Goal: Task Accomplishment & Management: Complete application form

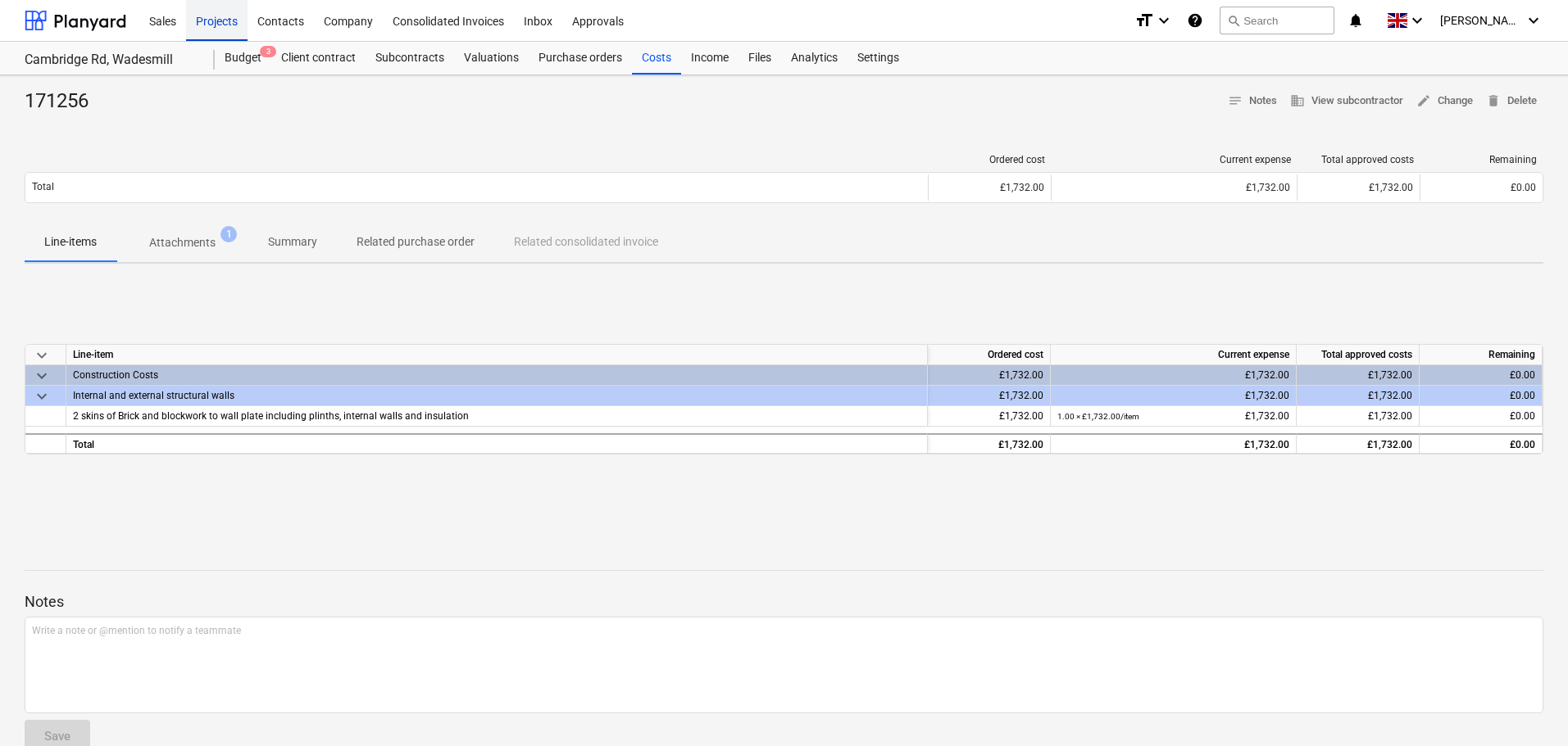
click at [222, 24] on div "Projects" at bounding box center [216, 20] width 62 height 42
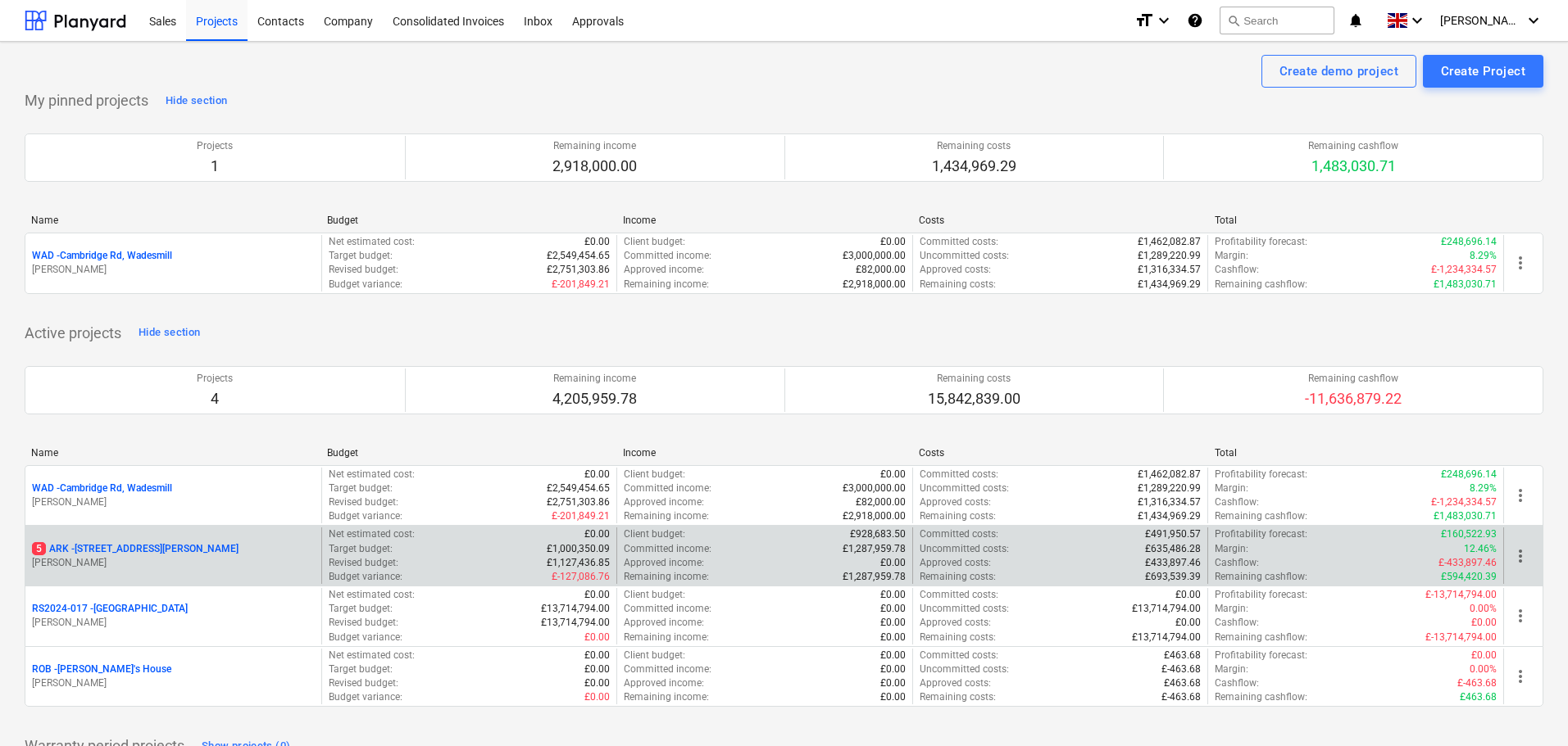
click at [142, 548] on p "5 ARK - 2 Galley [PERSON_NAME]" at bounding box center [136, 549] width 206 height 14
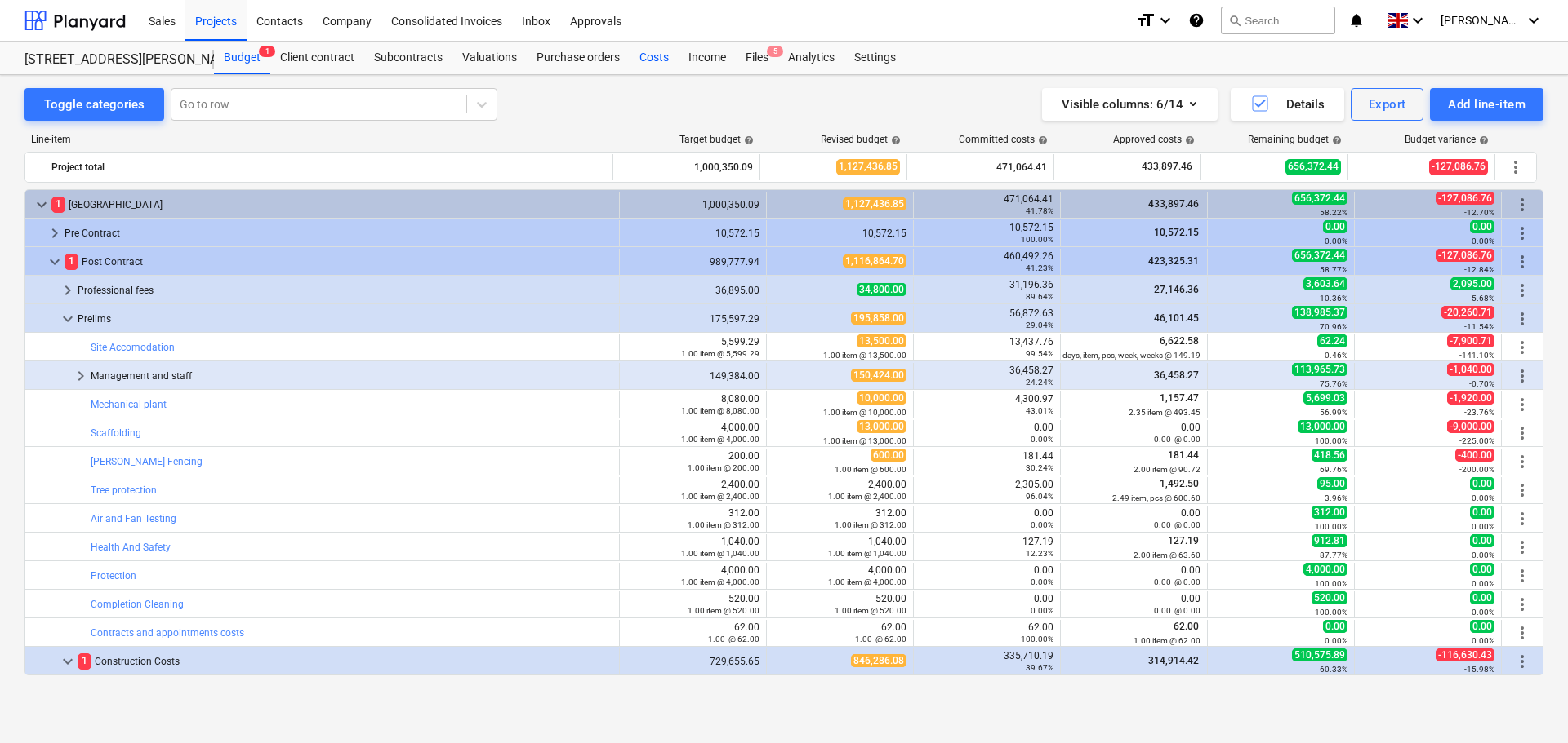
click at [653, 57] on div "Costs" at bounding box center [654, 58] width 49 height 32
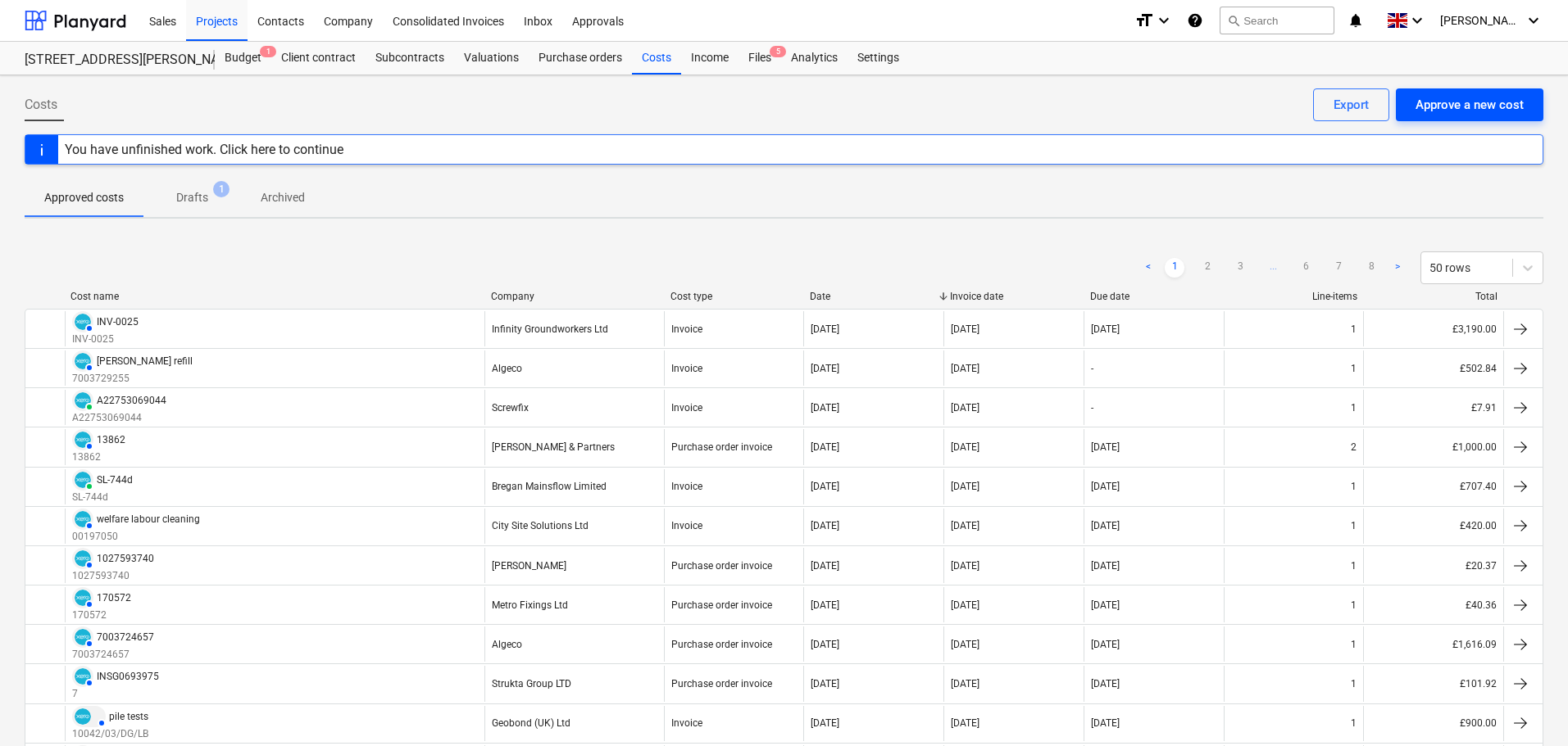
click at [1457, 110] on div "Approve a new cost" at bounding box center [1470, 105] width 108 height 22
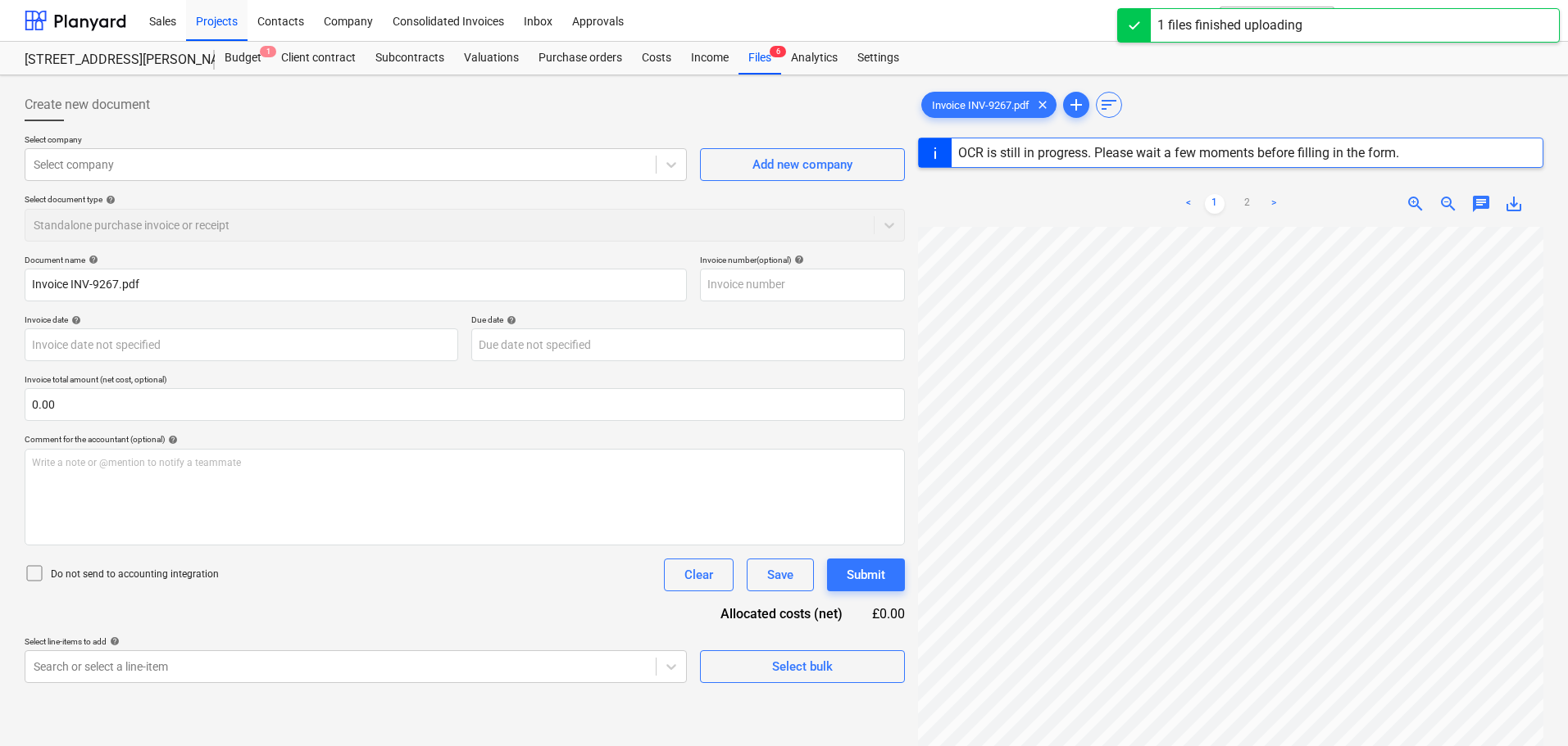
type input "INV-9267"
type input "[DATE]"
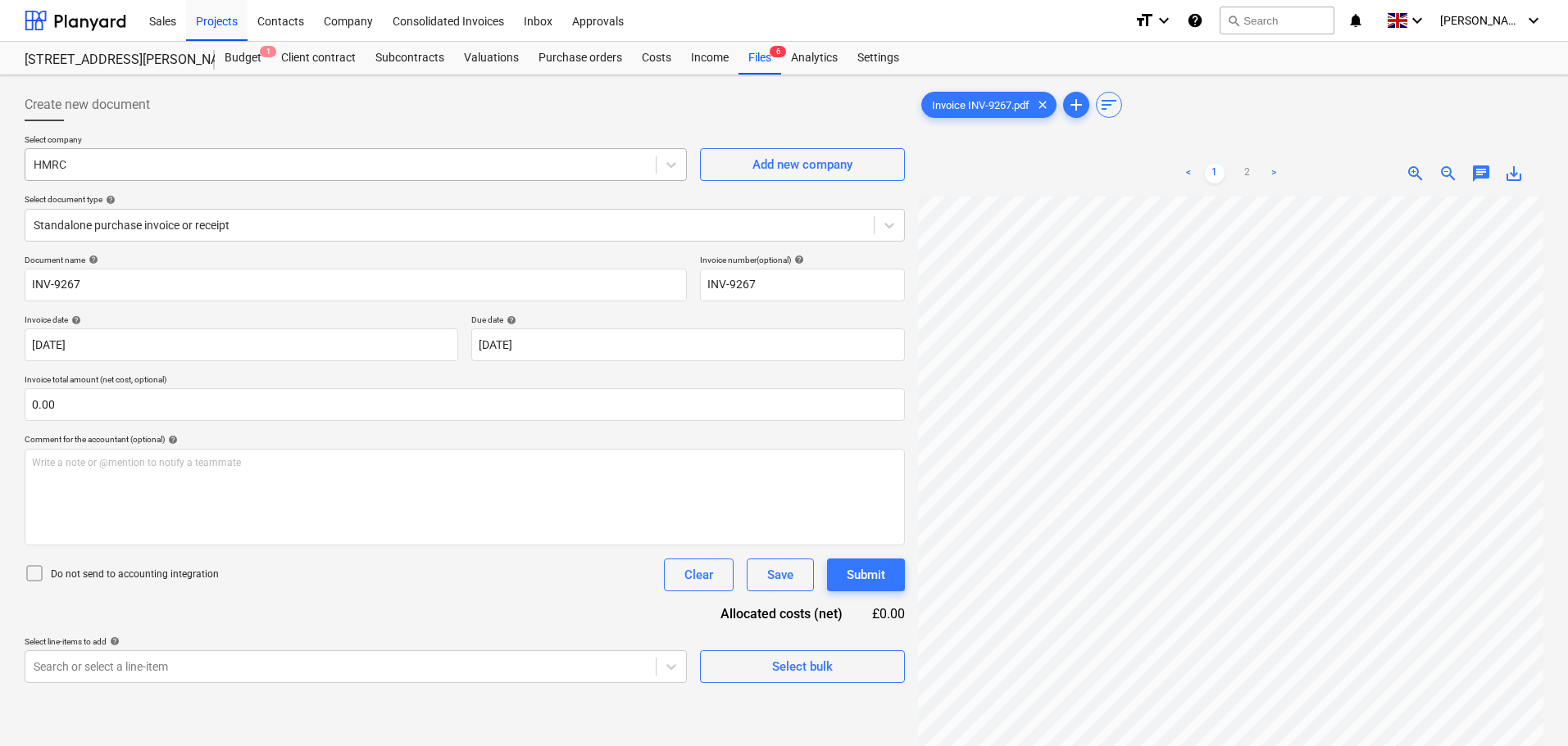
click at [278, 165] on div at bounding box center [340, 164] width 613 height 17
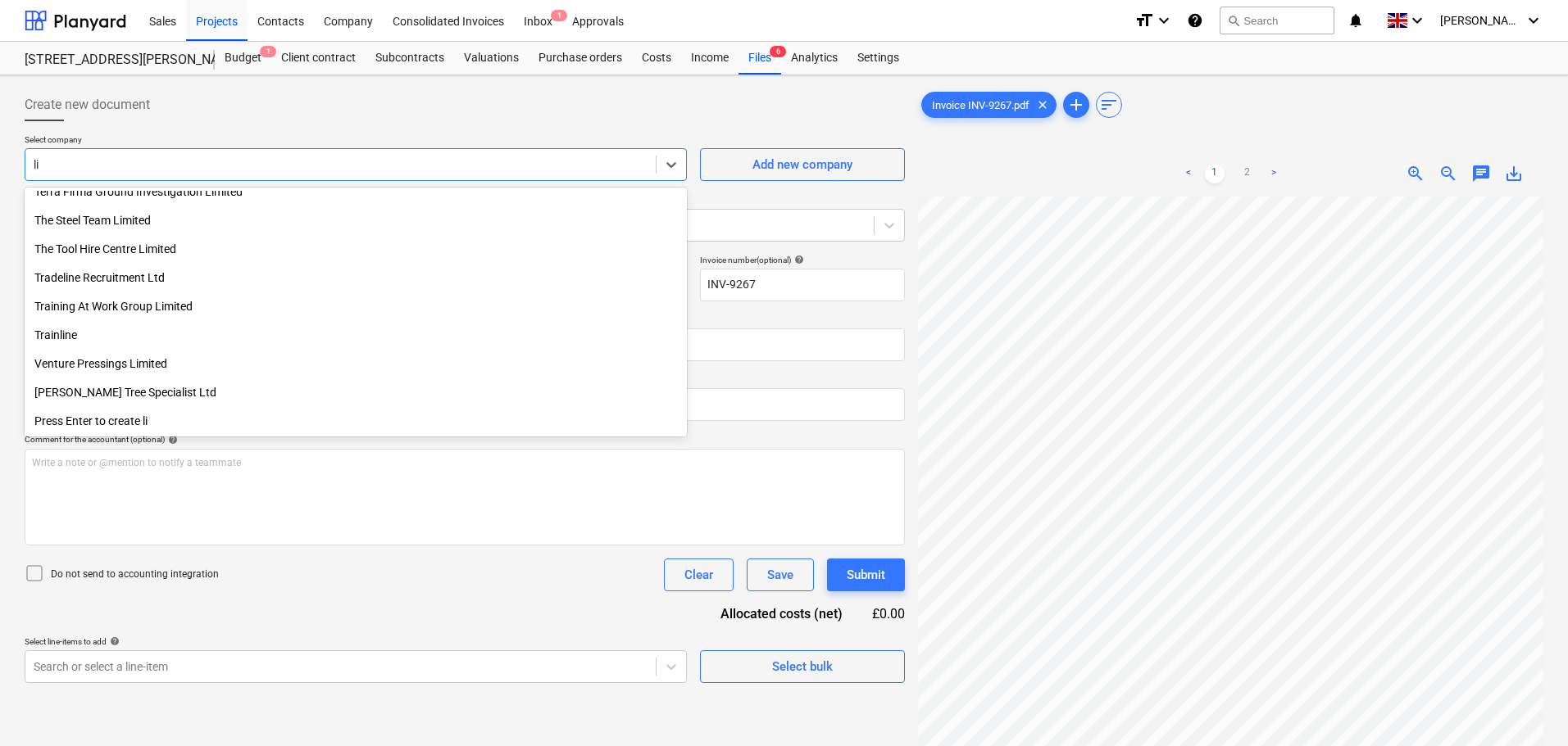
scroll to position [1905, 0]
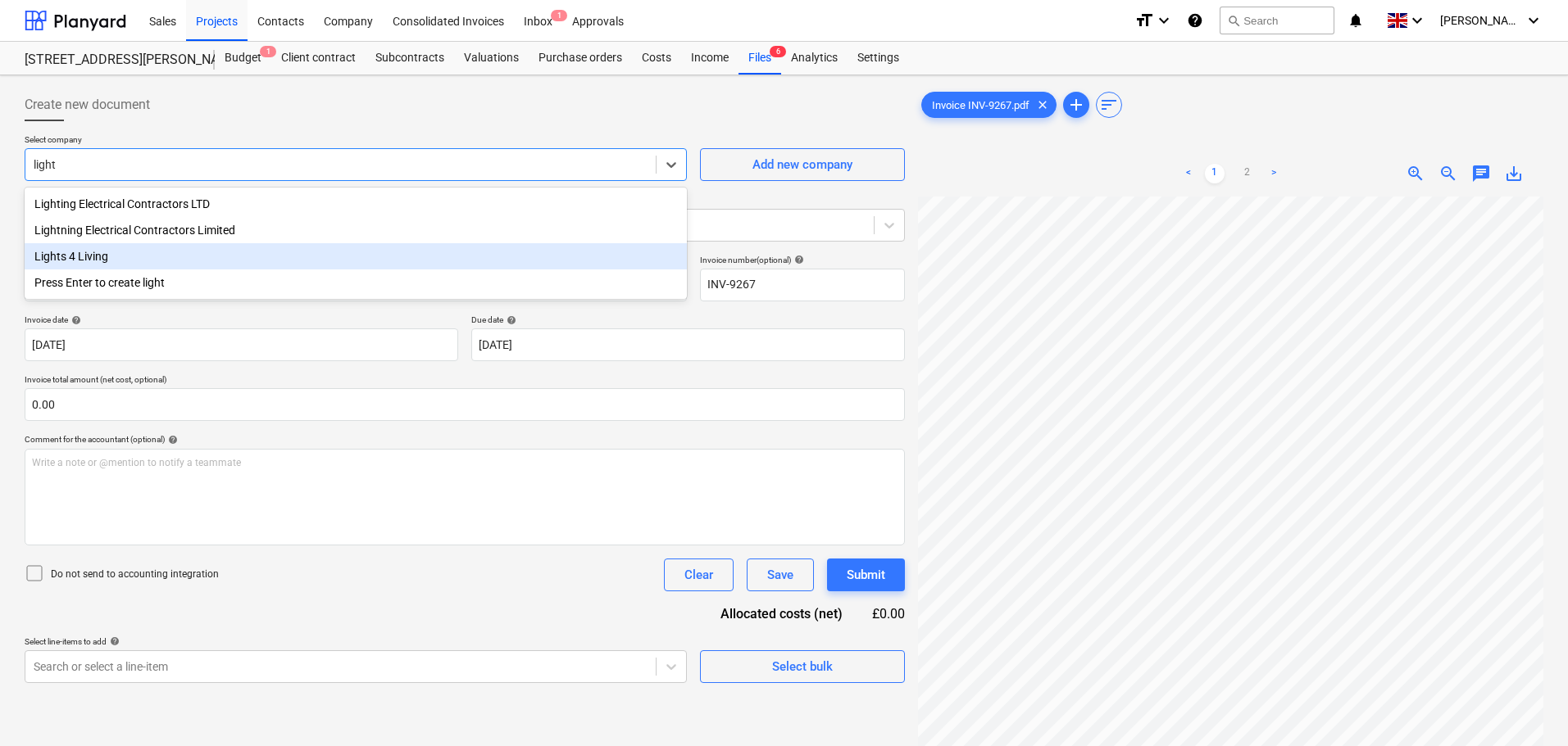
type input "light"
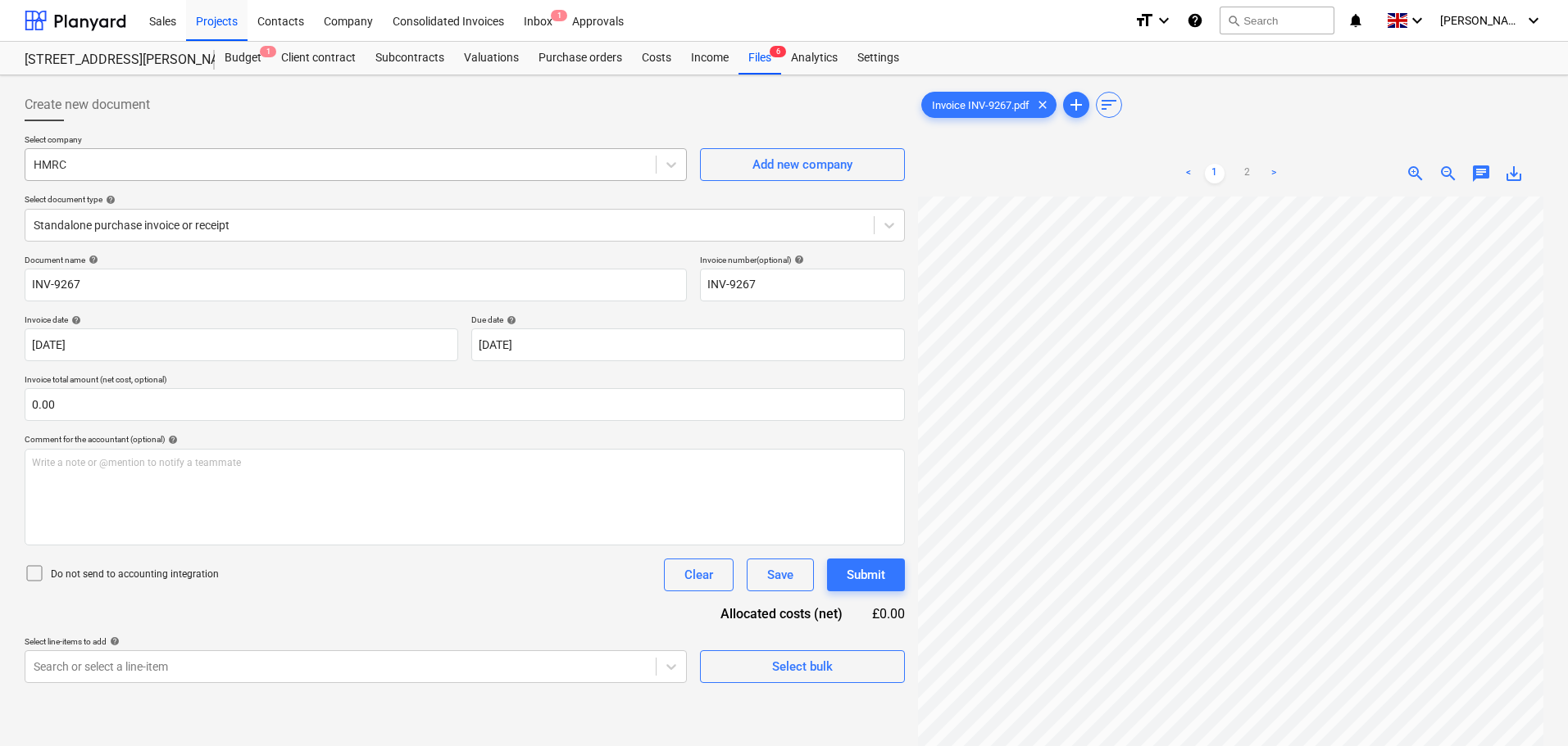
click at [56, 159] on div at bounding box center [340, 164] width 613 height 17
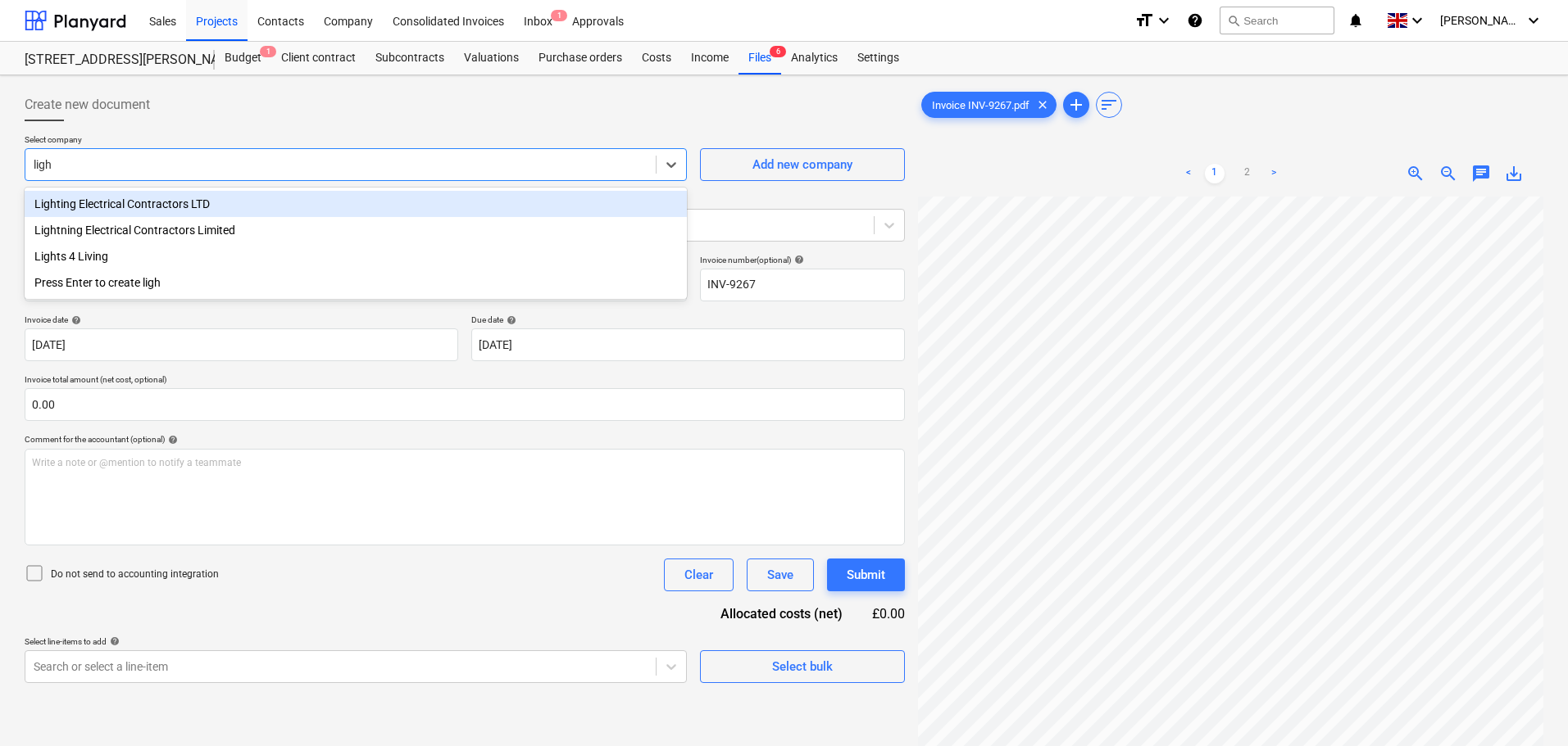
type input "light"
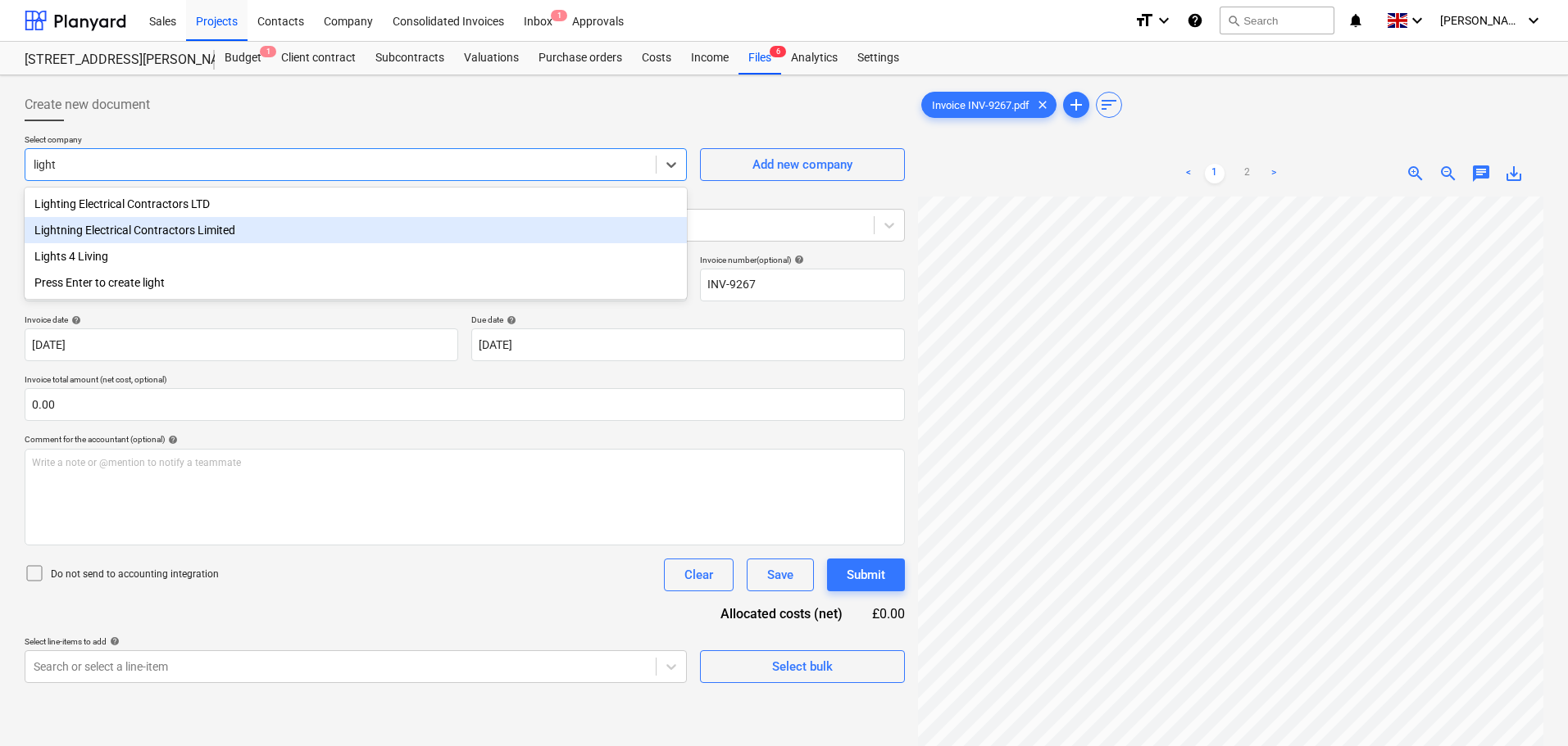
click at [145, 228] on div "Lightning Electrical Contractors Limited" at bounding box center [356, 230] width 663 height 27
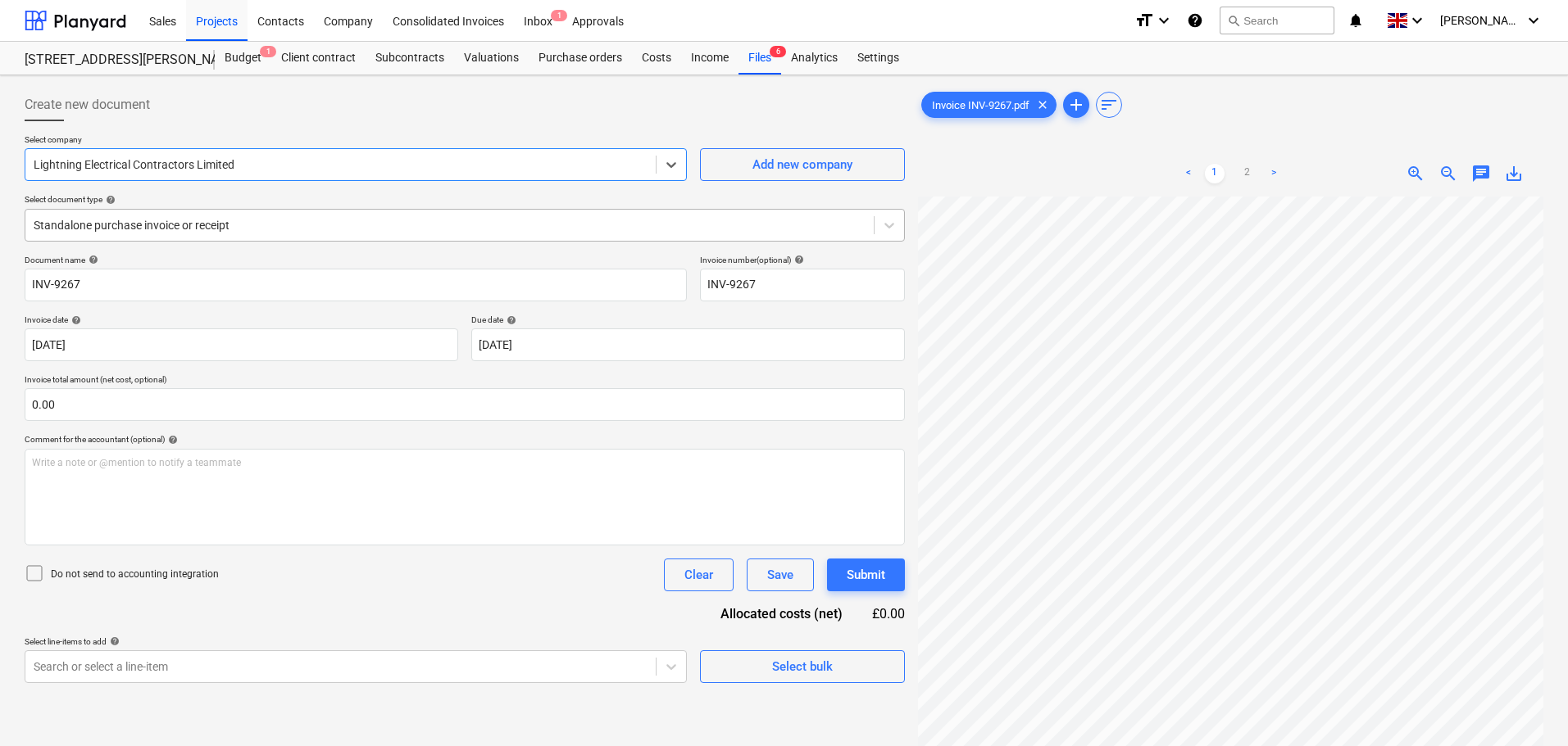
click at [146, 239] on div "Standalone purchase invoice or receipt" at bounding box center [464, 225] width 880 height 32
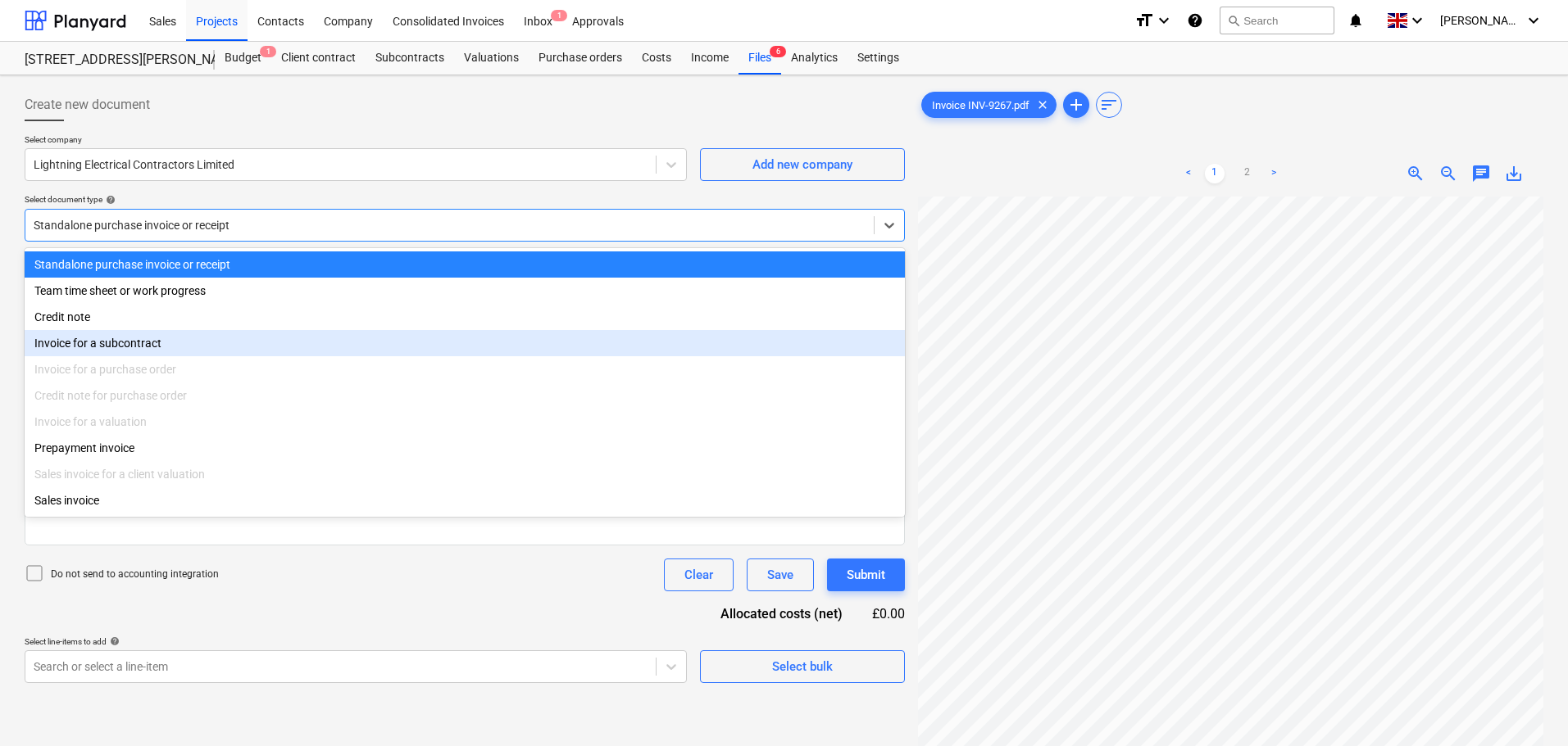
click at [123, 338] on div "Invoice for a subcontract" at bounding box center [464, 343] width 880 height 27
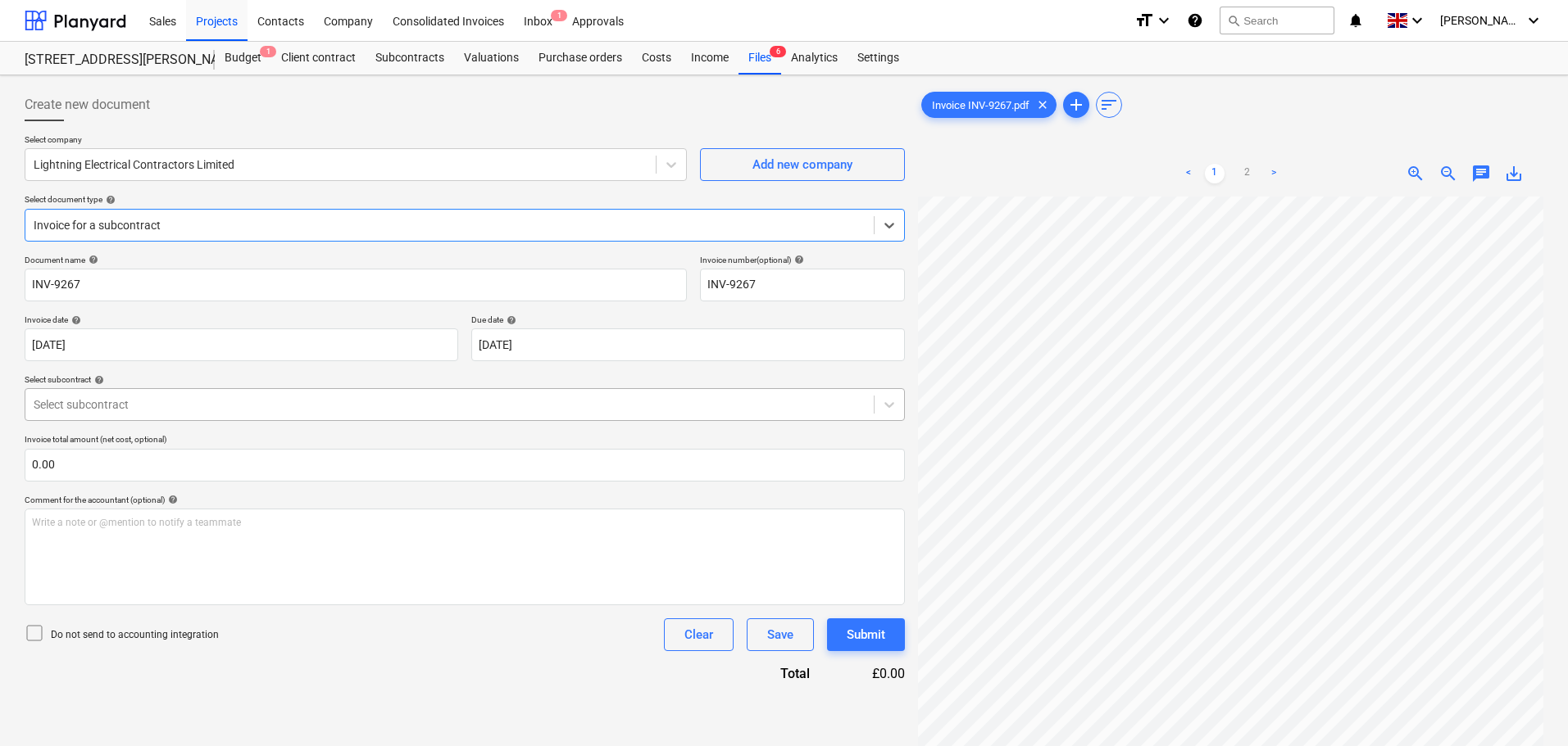
click at [187, 404] on div at bounding box center [449, 405] width 832 height 17
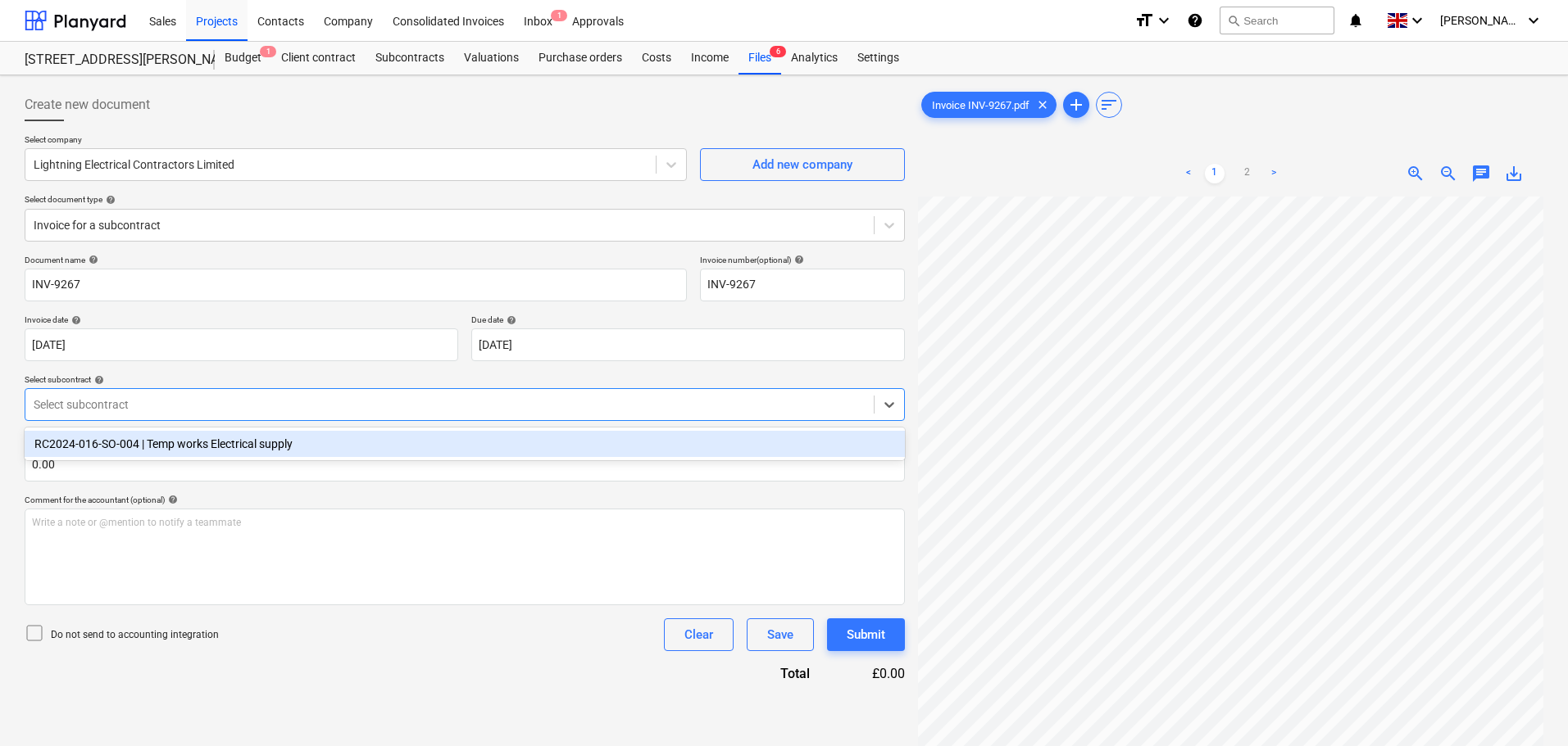
click at [178, 442] on div "RC2024-016-SO-004 | Temp works Electrical supply" at bounding box center [464, 444] width 880 height 27
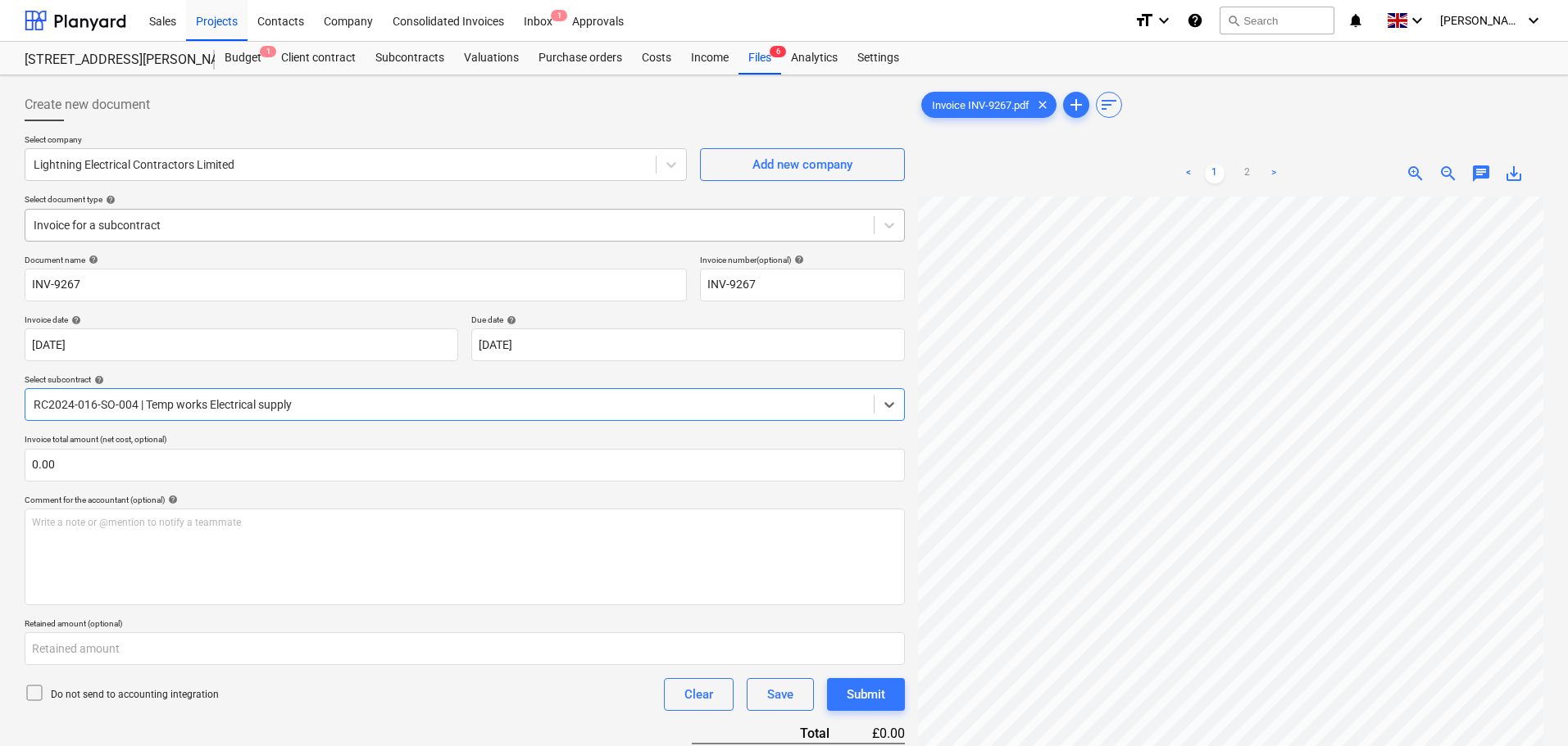
click at [185, 223] on div at bounding box center [449, 225] width 832 height 17
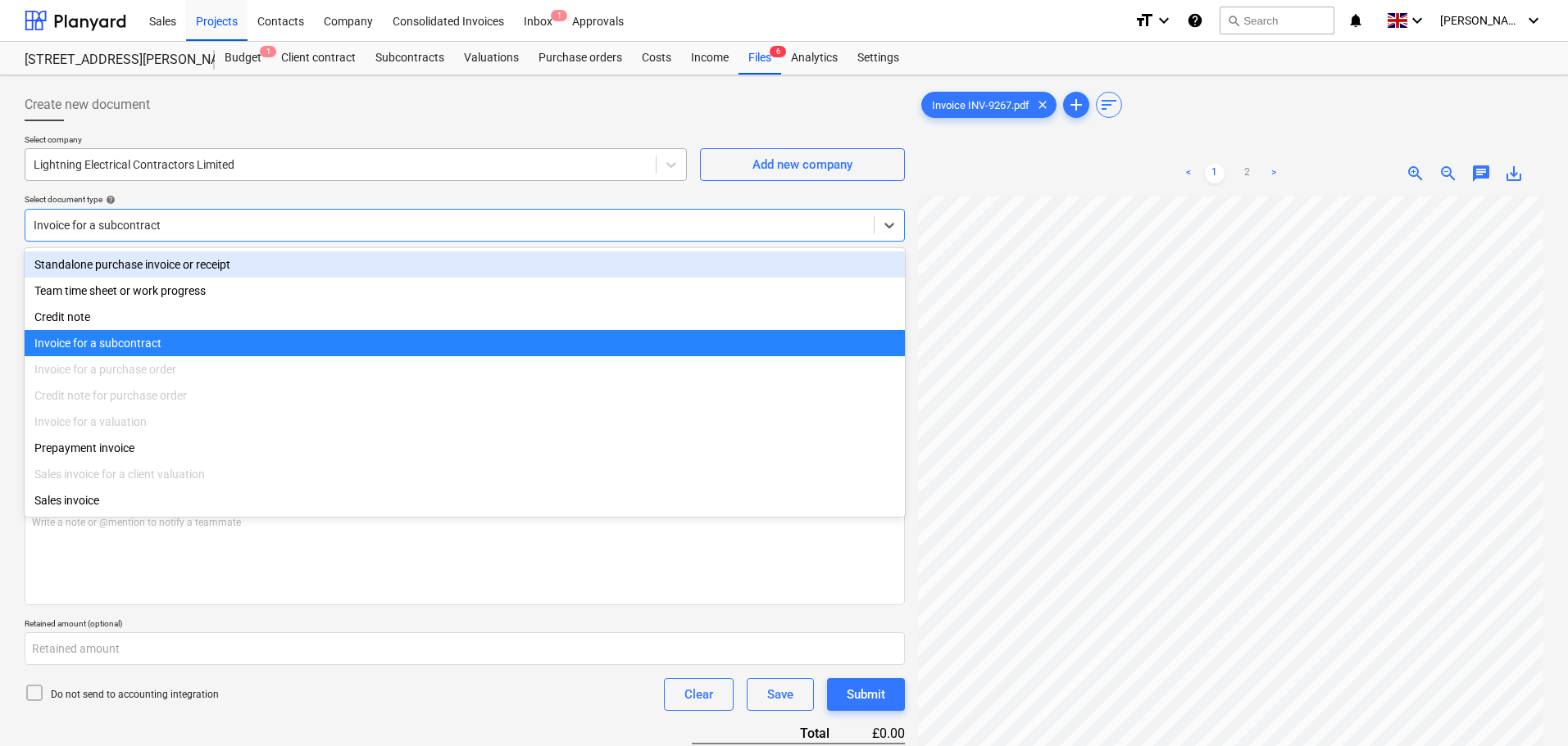
click at [189, 168] on div at bounding box center [340, 164] width 613 height 17
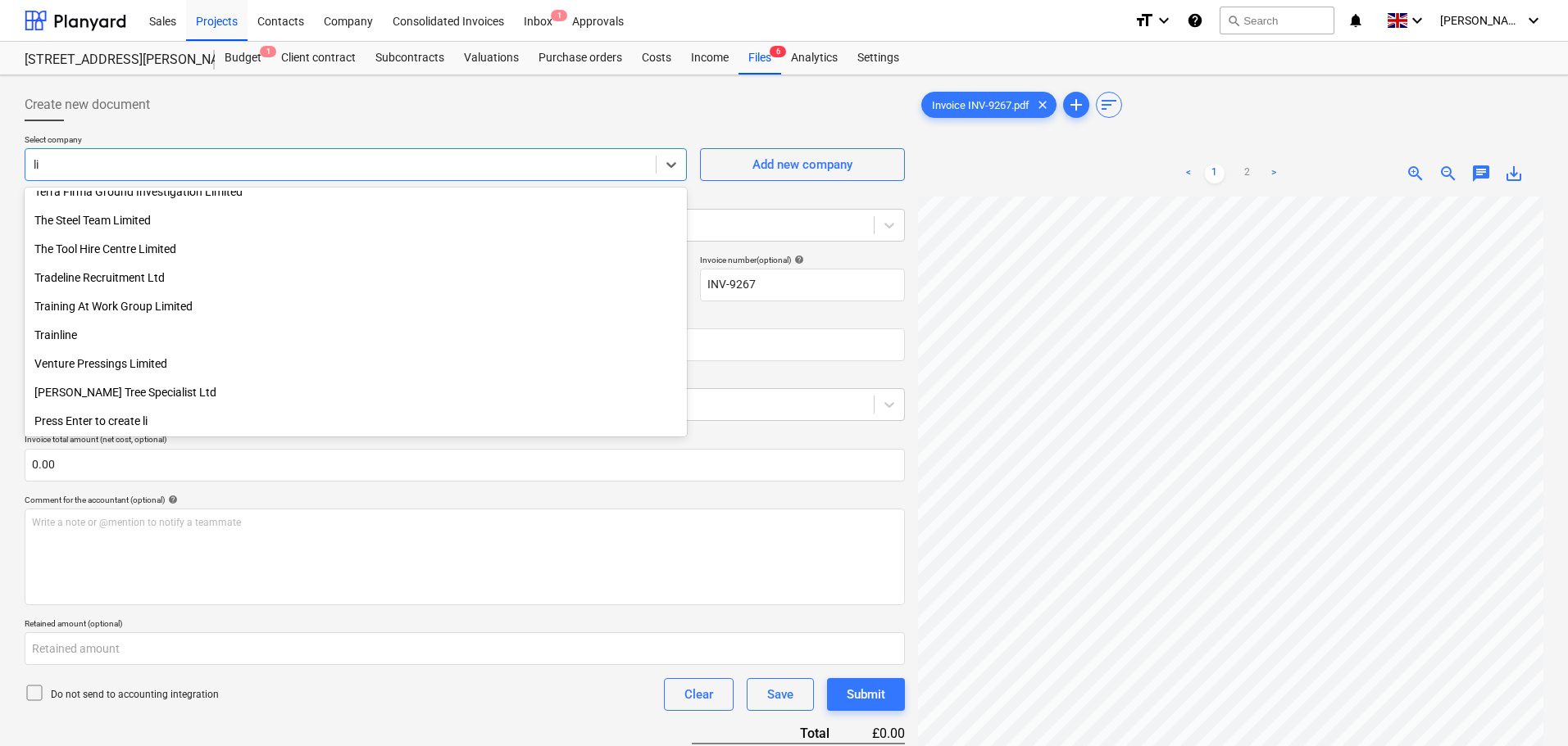
scroll to position [1905, 0]
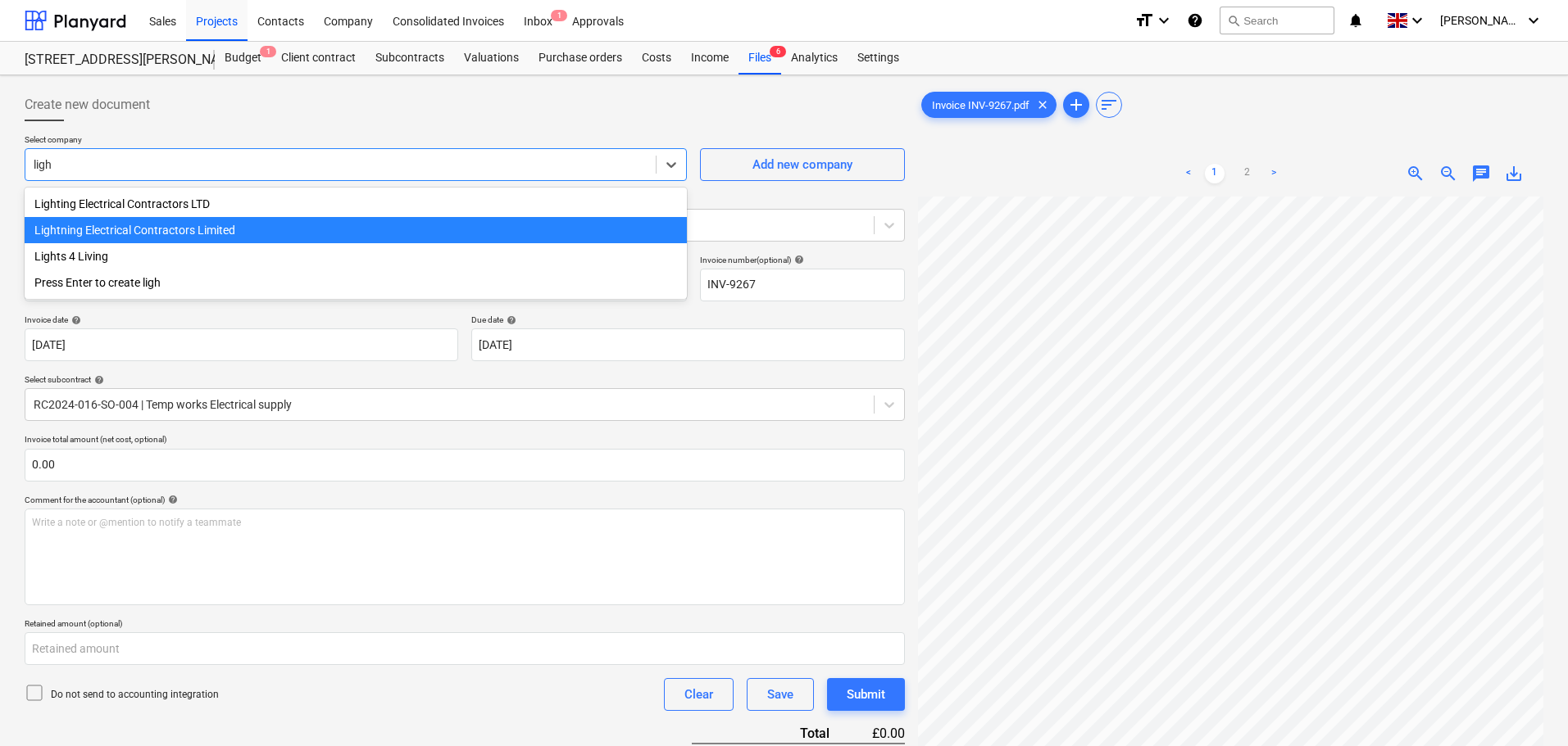
type input "light"
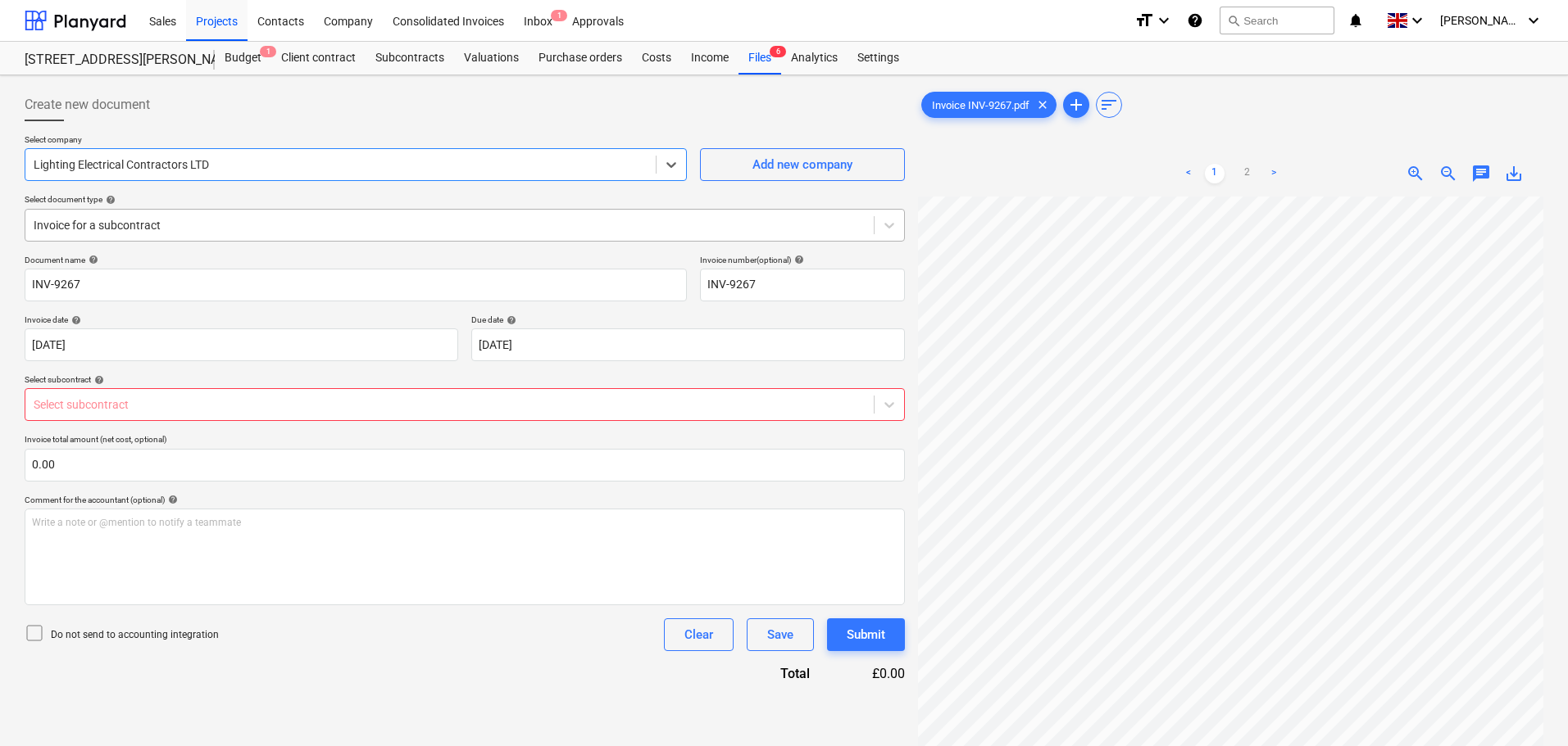
click at [183, 223] on div at bounding box center [449, 225] width 832 height 17
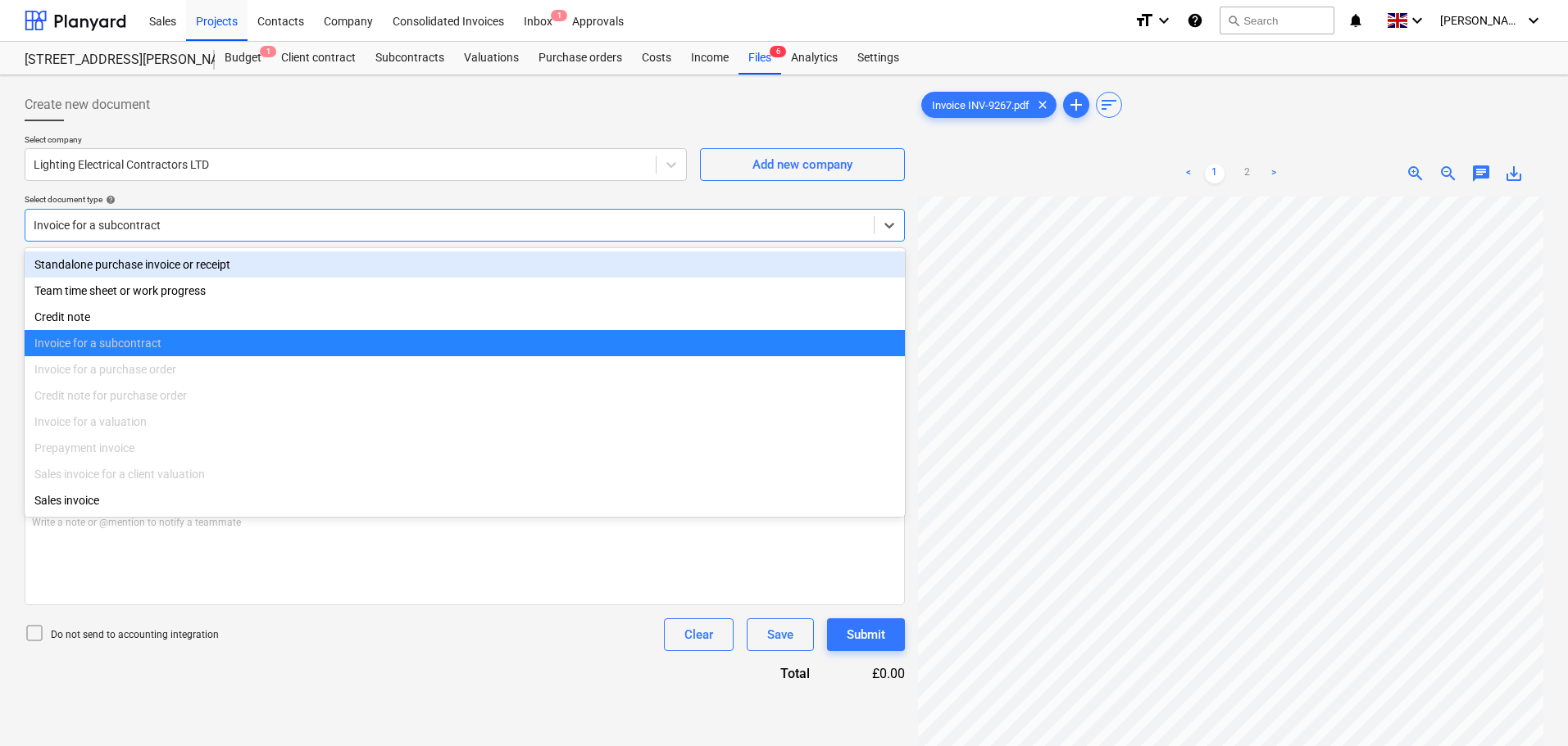
click at [164, 259] on div "Standalone purchase invoice or receipt" at bounding box center [464, 264] width 880 height 27
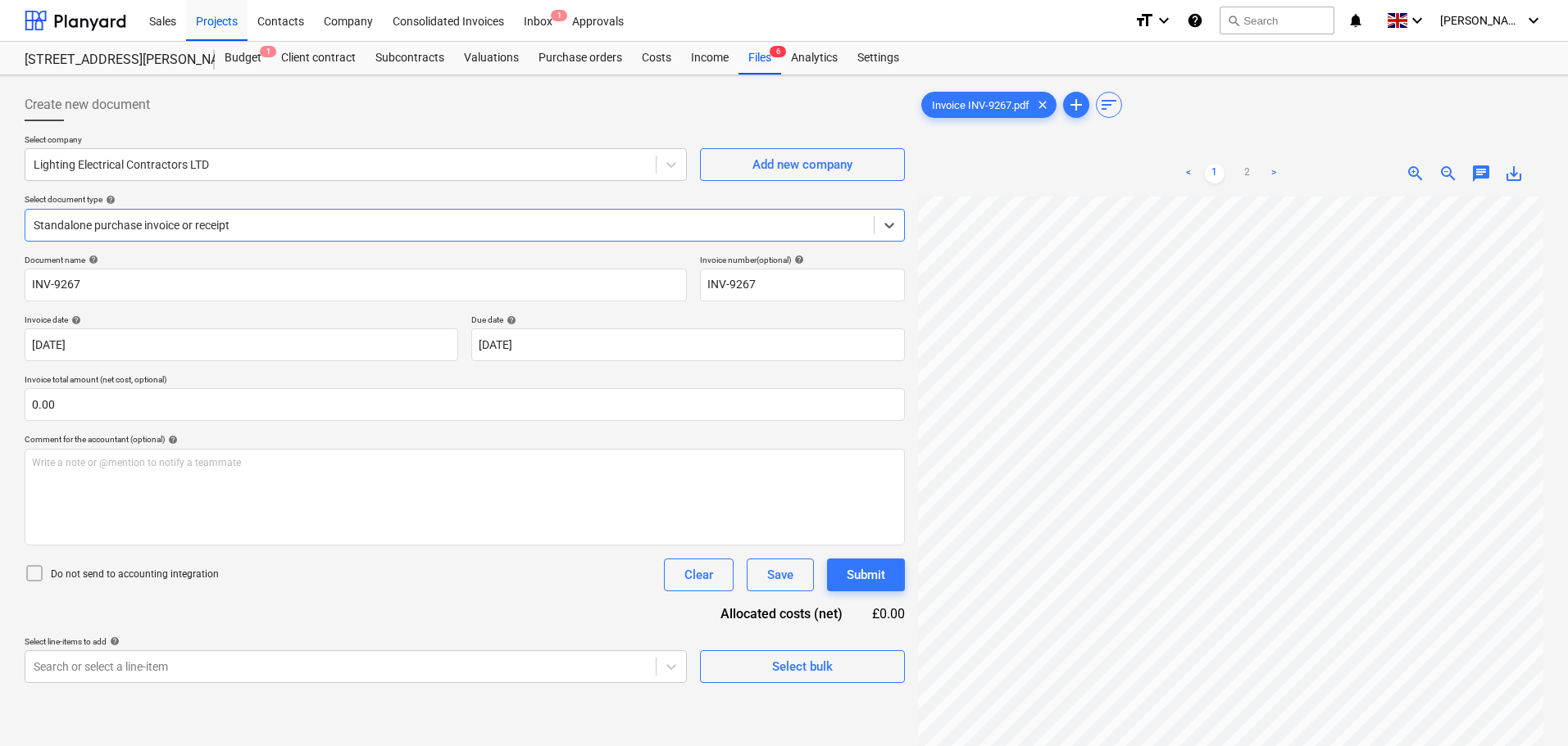
click at [191, 224] on div at bounding box center [449, 225] width 832 height 17
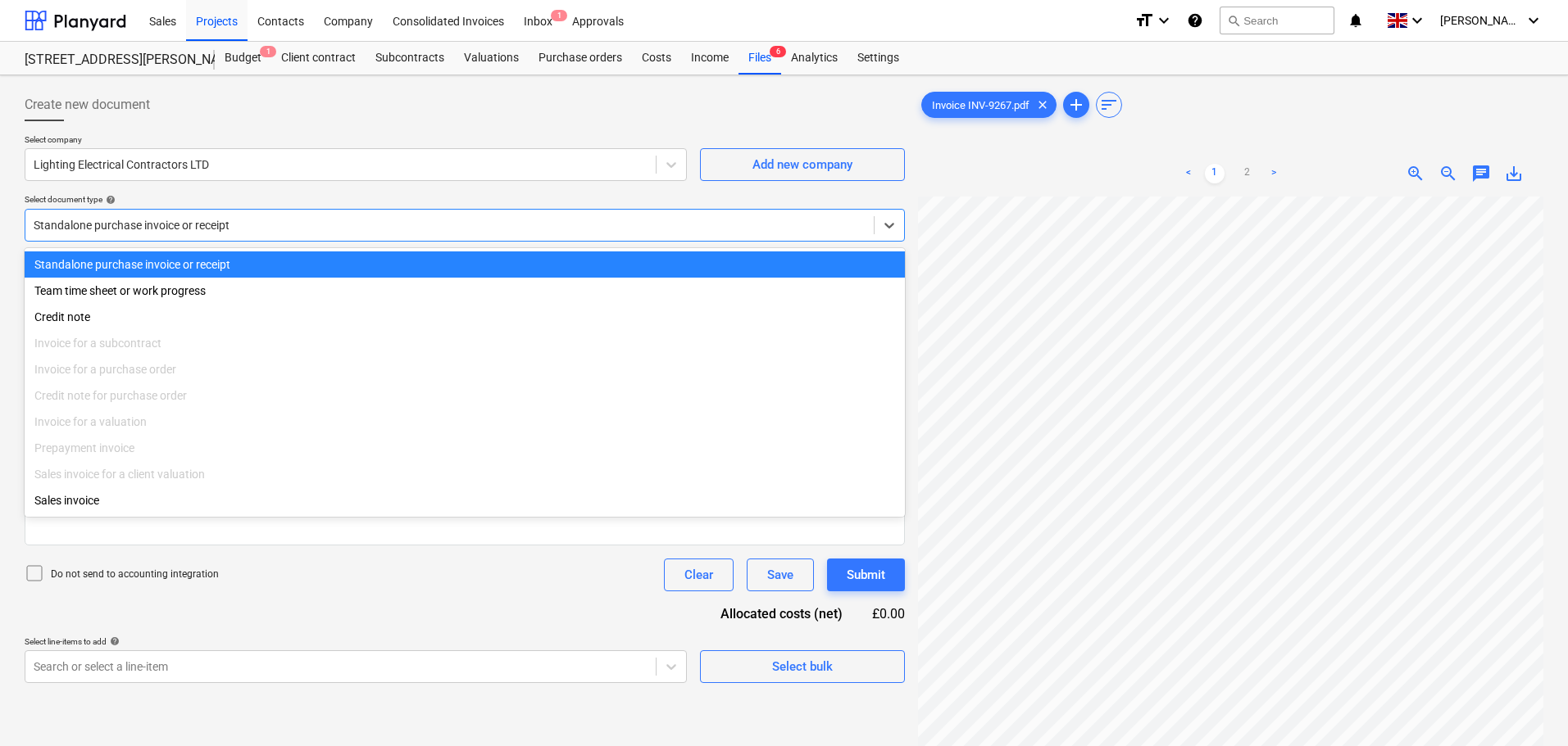
click at [216, 224] on div at bounding box center [449, 225] width 832 height 17
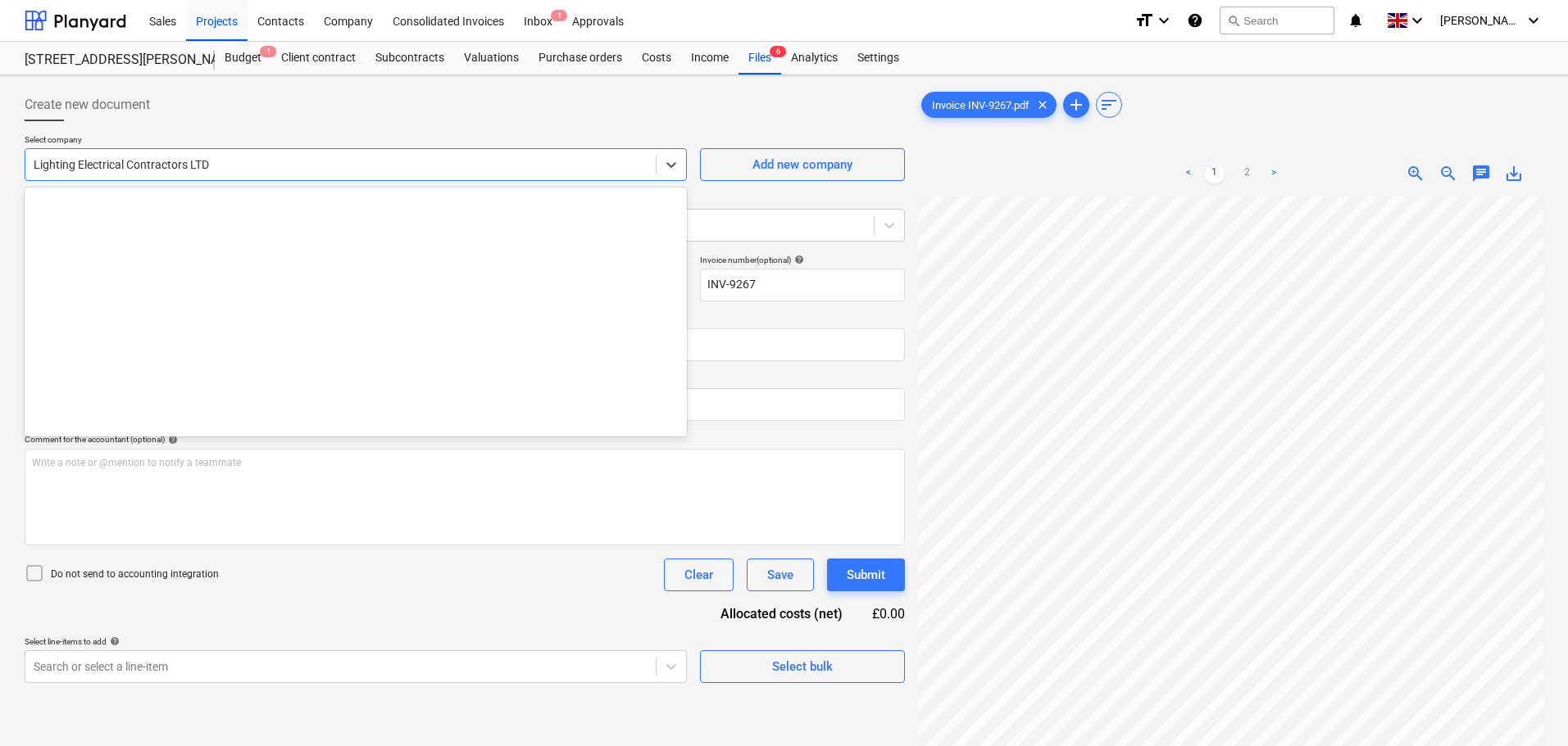
click at [249, 168] on div at bounding box center [340, 164] width 613 height 17
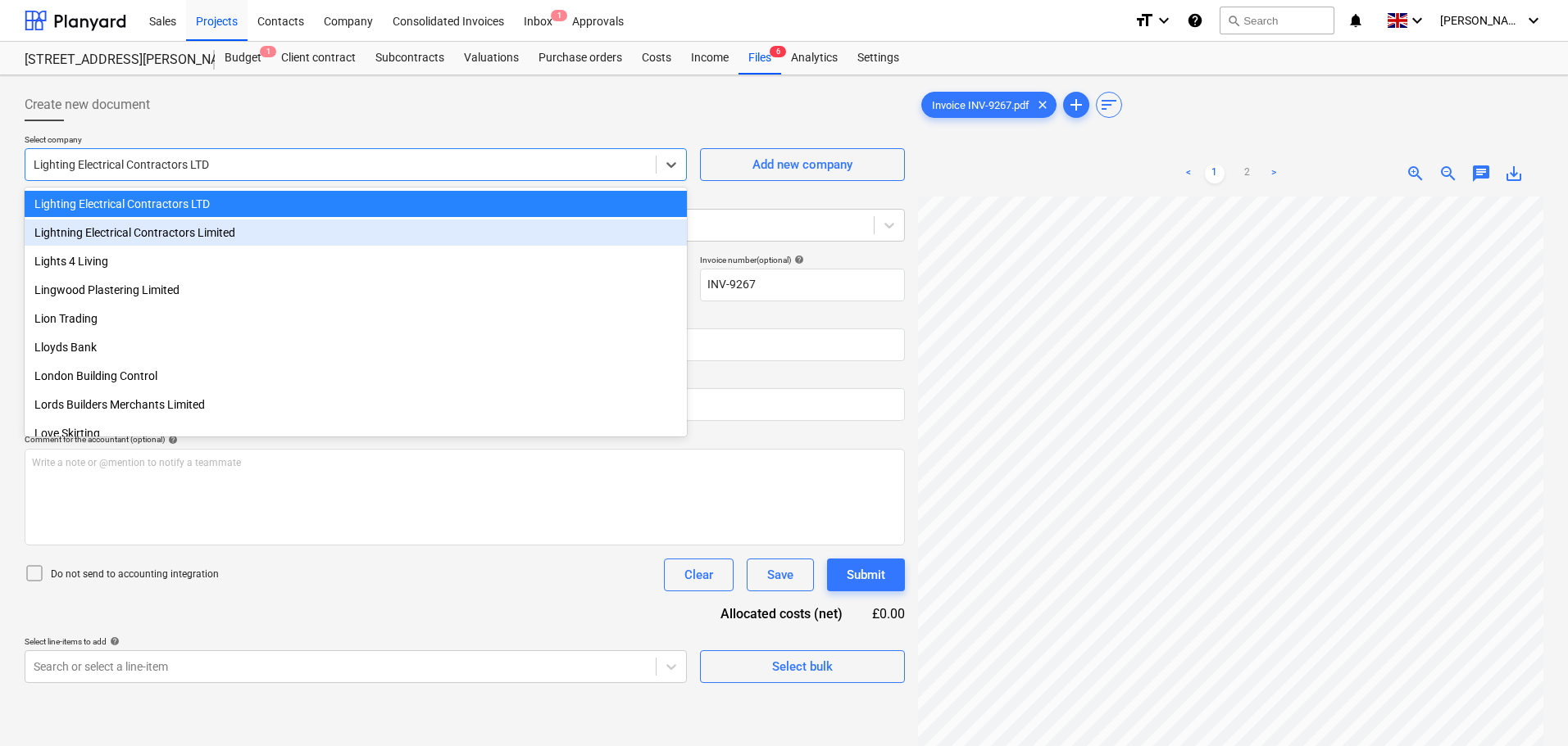
click at [188, 233] on div "Lightning Electrical Contractors Limited" at bounding box center [356, 232] width 663 height 27
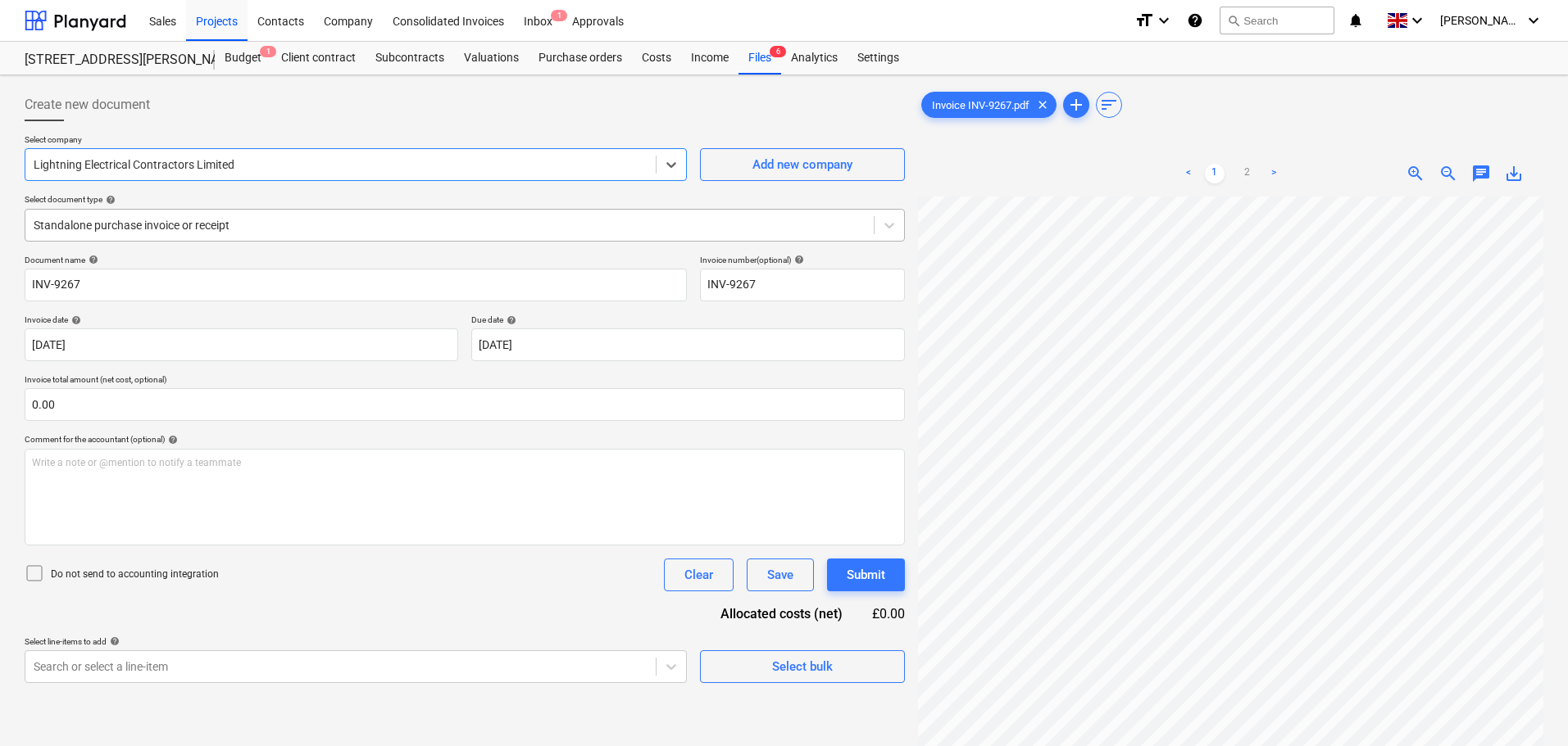
click at [224, 224] on div at bounding box center [449, 225] width 832 height 17
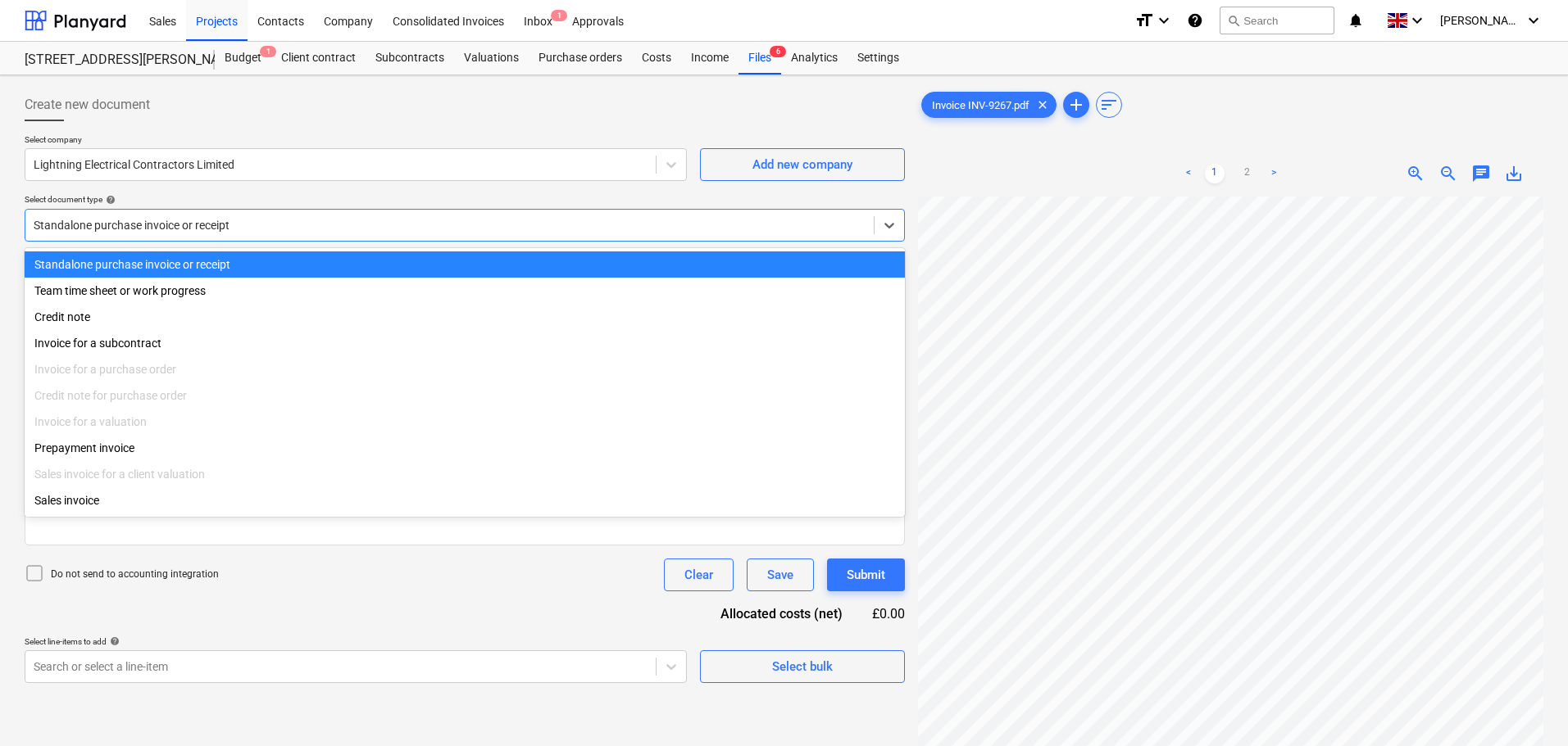
click at [224, 224] on div at bounding box center [449, 225] width 832 height 17
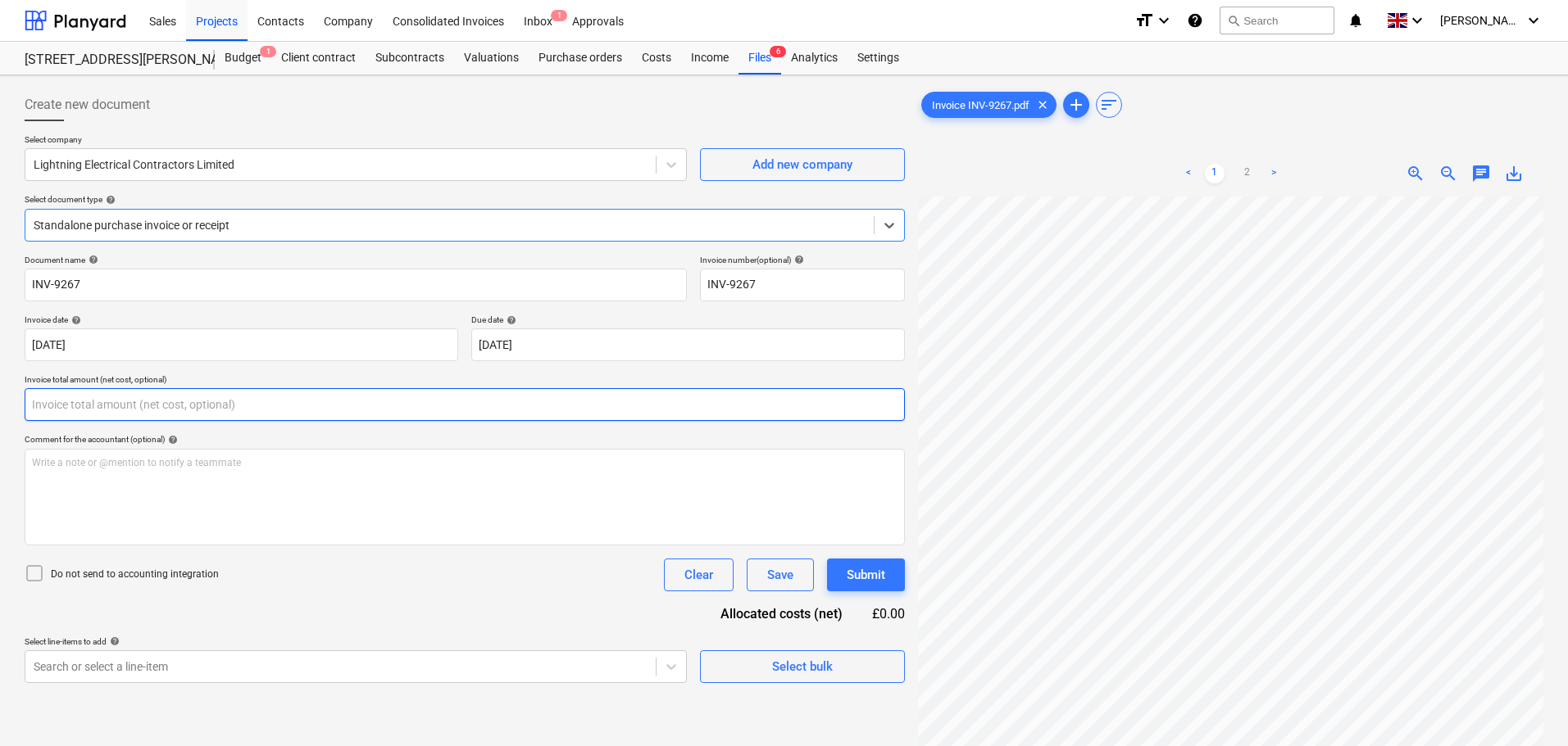
click at [165, 396] on input "text" at bounding box center [464, 404] width 880 height 32
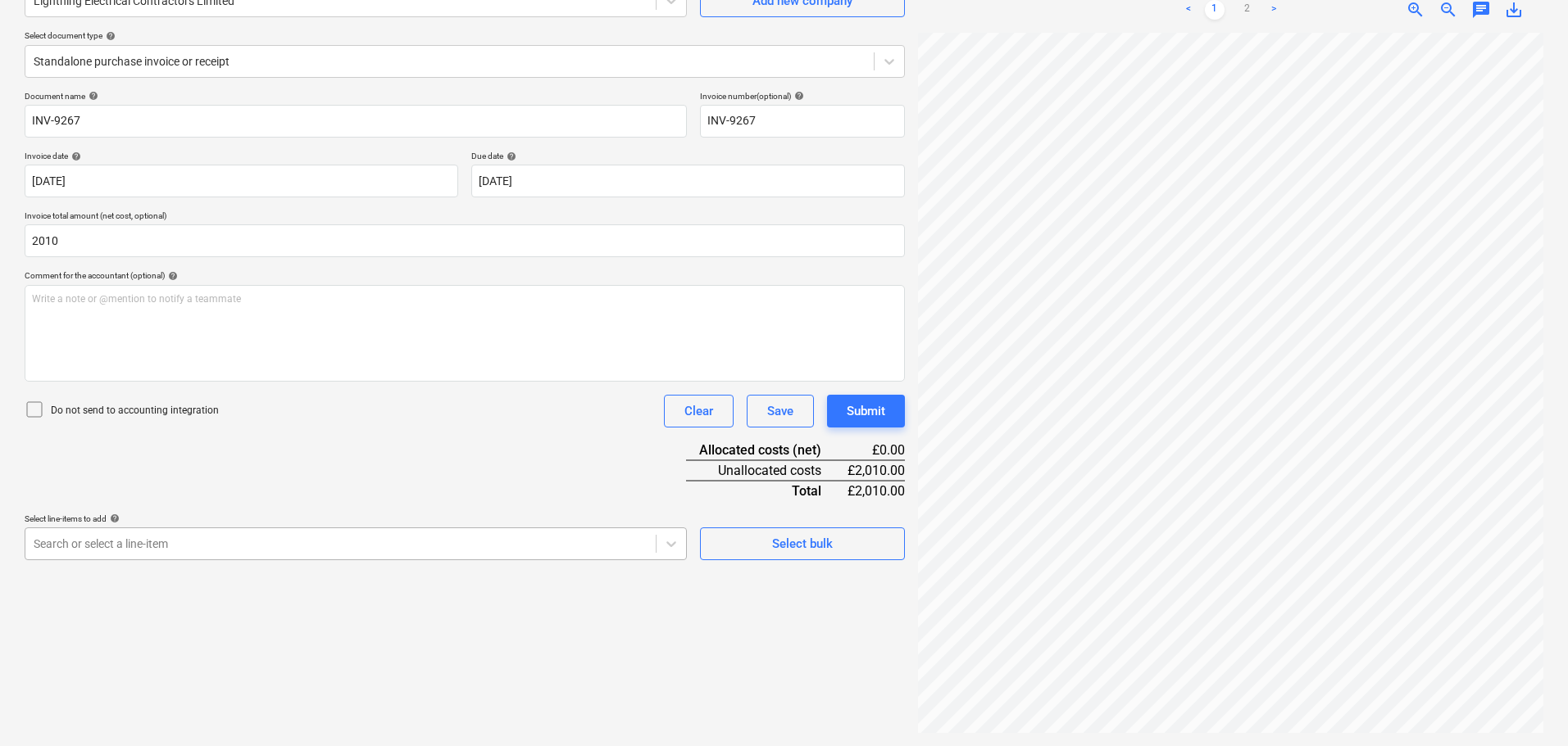
type input "2,010.00"
click at [219, 548] on body "Sales Projects Contacts Company Consolidated Invoices Inbox 1 Approvals format_…" at bounding box center [784, 208] width 1568 height 746
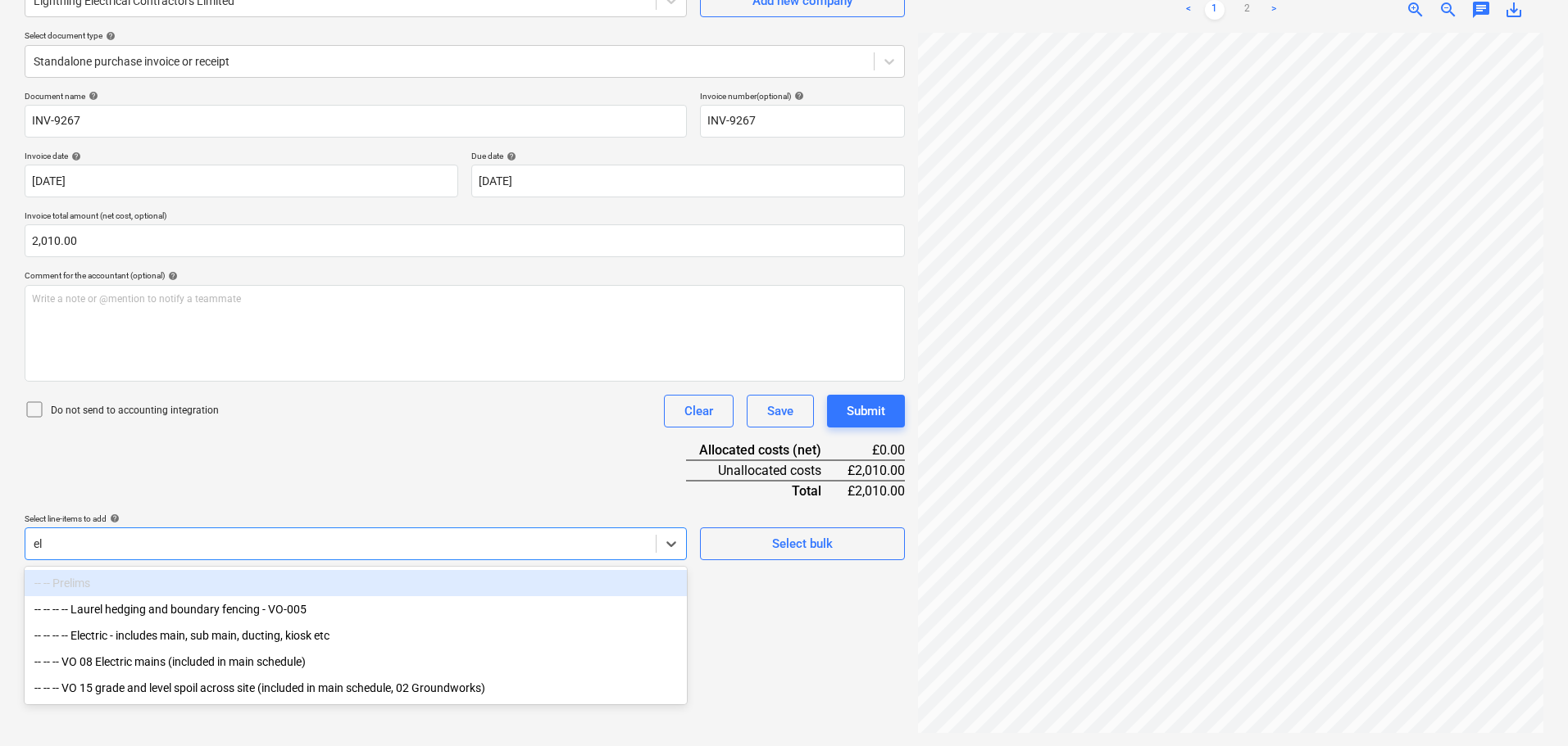
scroll to position [164, 0]
type input "ele"
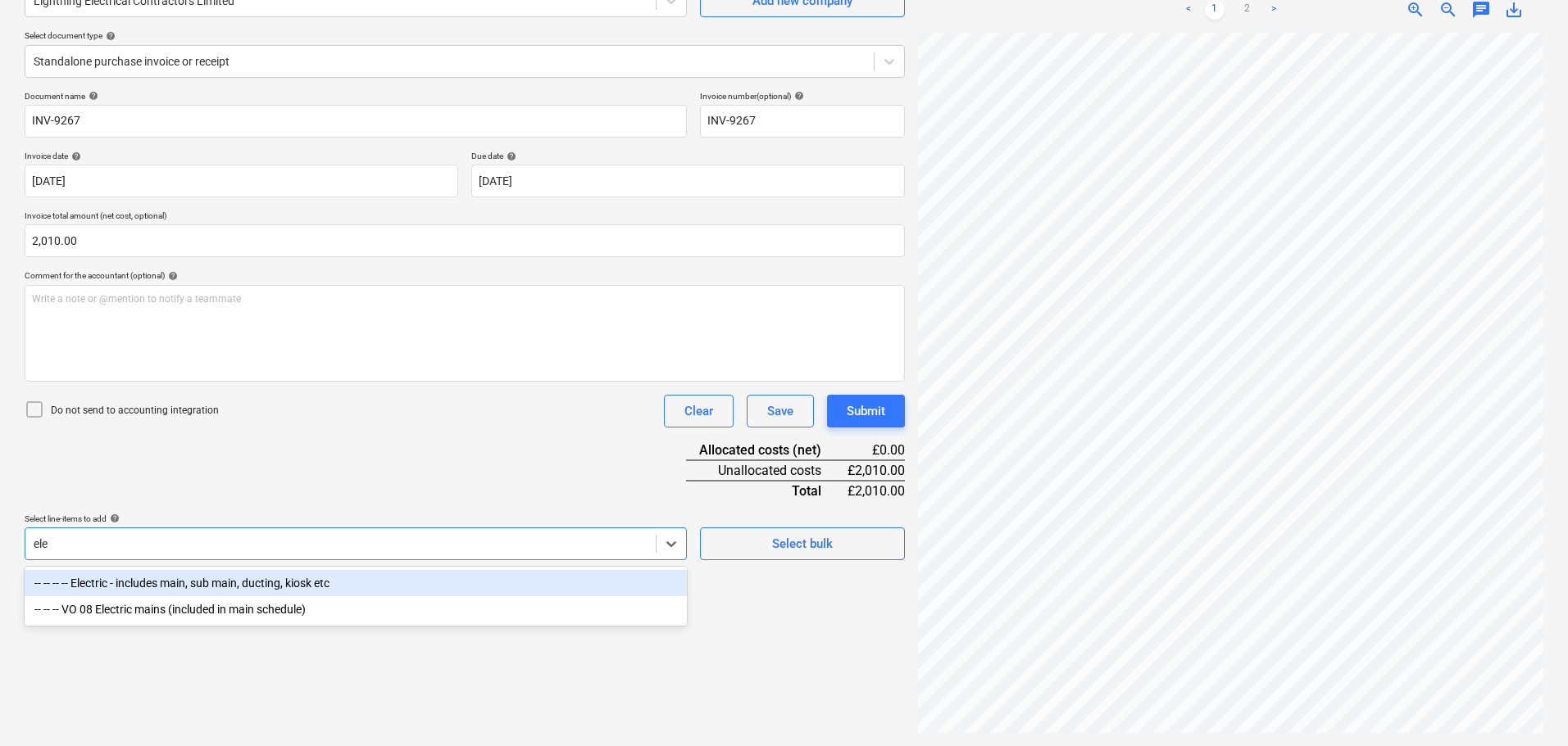
click at [269, 581] on div "-- -- -- -- Electric - includes main, sub main, ducting, kiosk etc" at bounding box center [356, 583] width 663 height 27
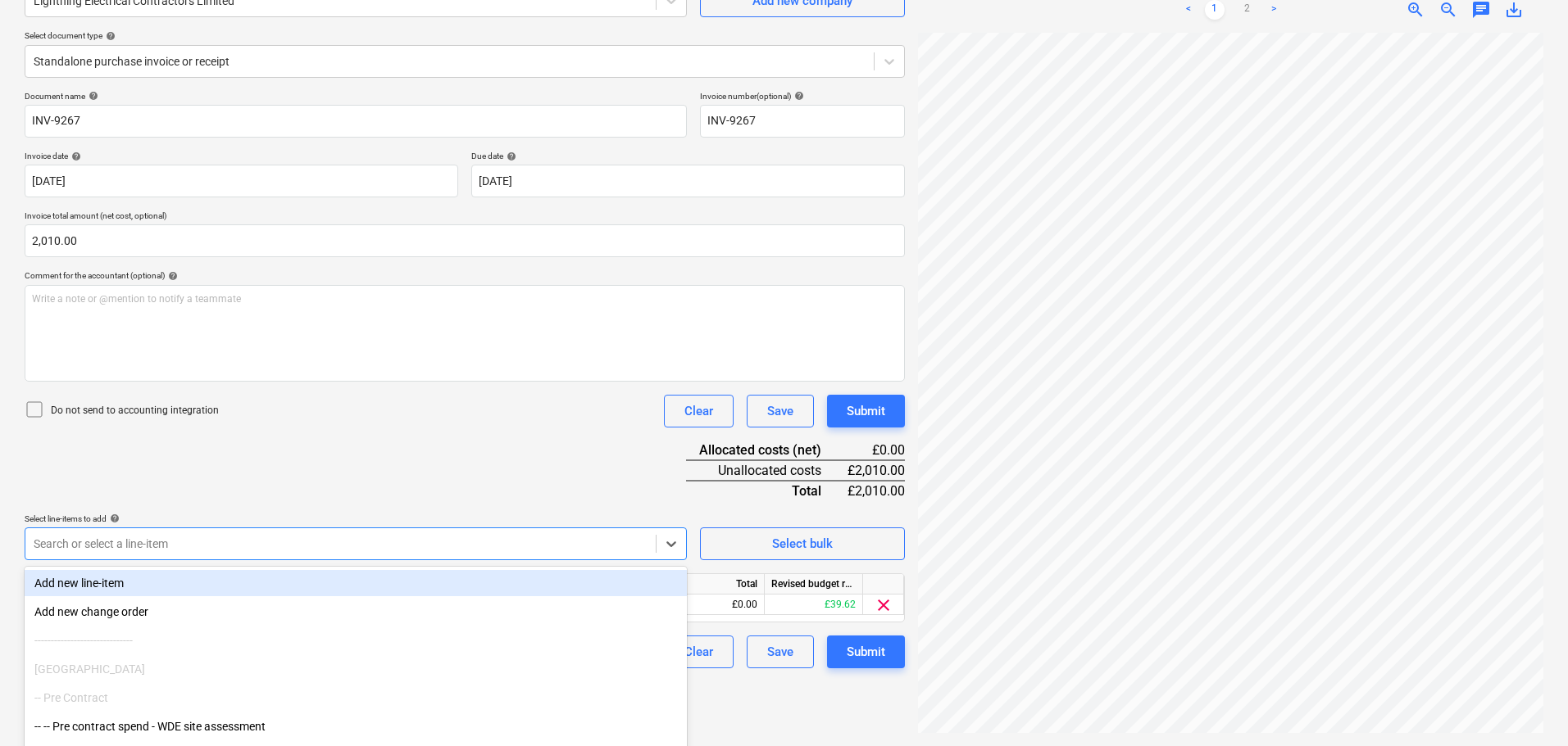
click at [342, 474] on div "Document name help INV-9267 Invoice number (optional) help INV-9267 Invoice dat…" at bounding box center [464, 380] width 880 height 578
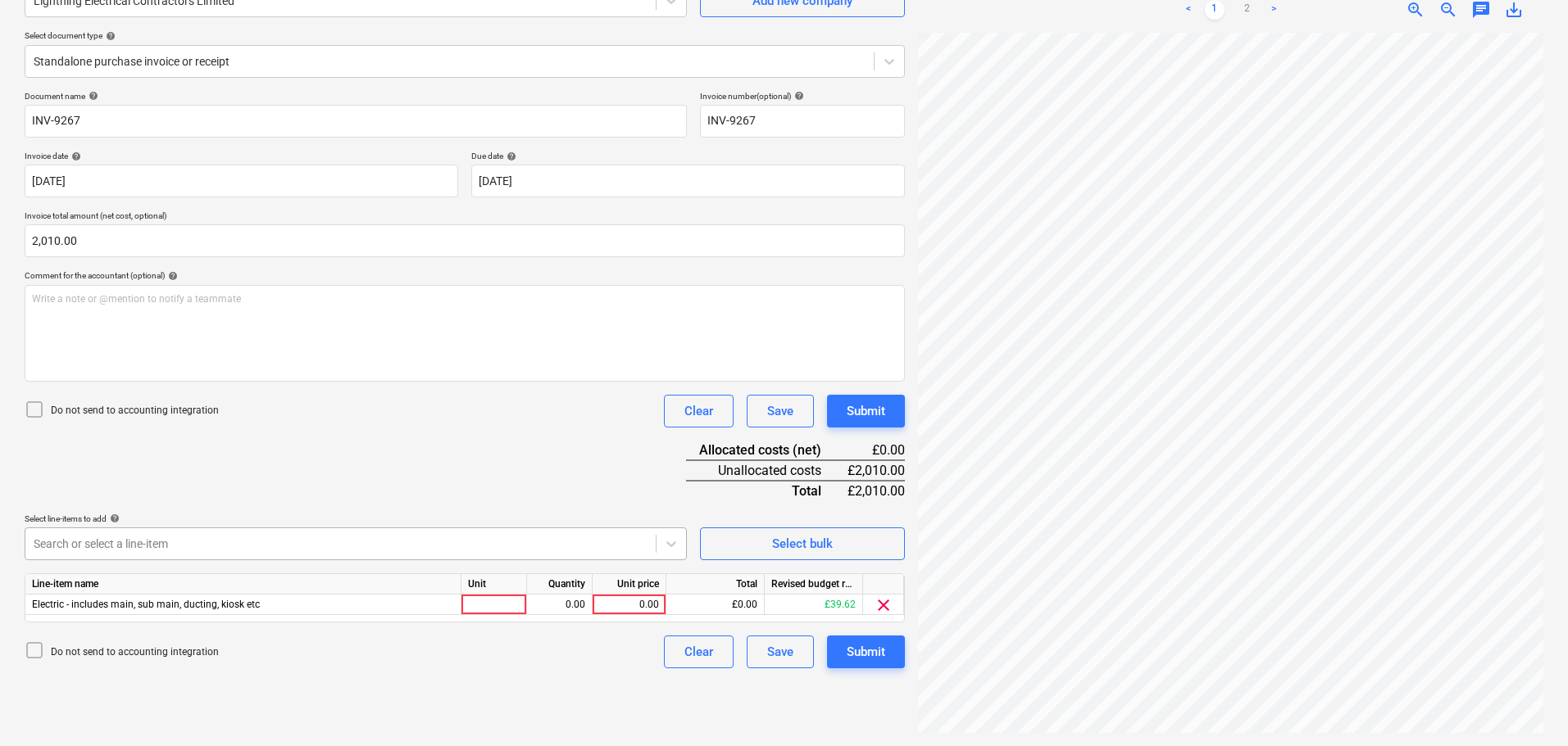
click at [136, 552] on body "Sales Projects Contacts Company Consolidated Invoices Inbox 1 Approvals format_…" at bounding box center [784, 208] width 1568 height 746
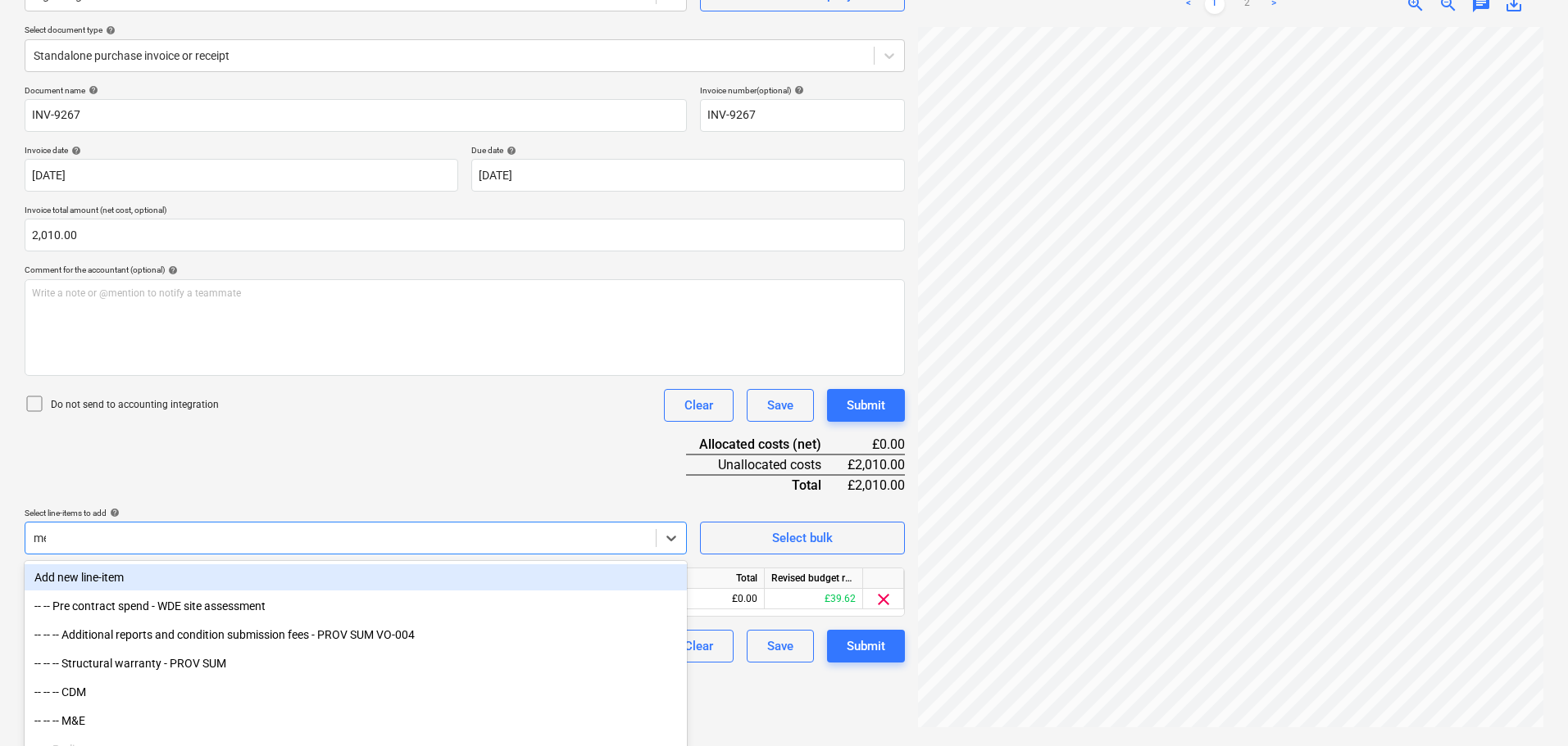
type input "mep"
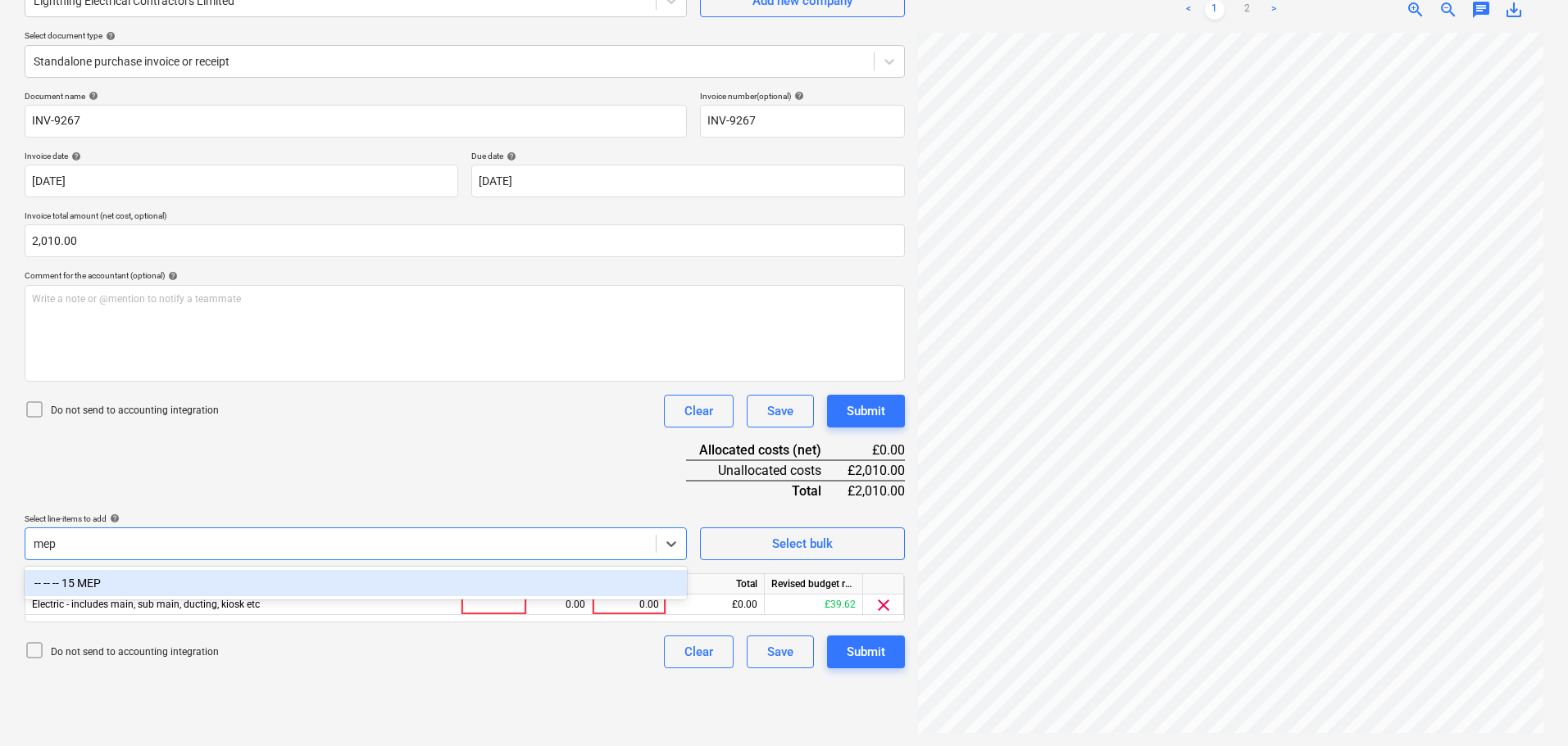
click at [158, 581] on div "-- -- -- 15 MEP" at bounding box center [356, 583] width 663 height 27
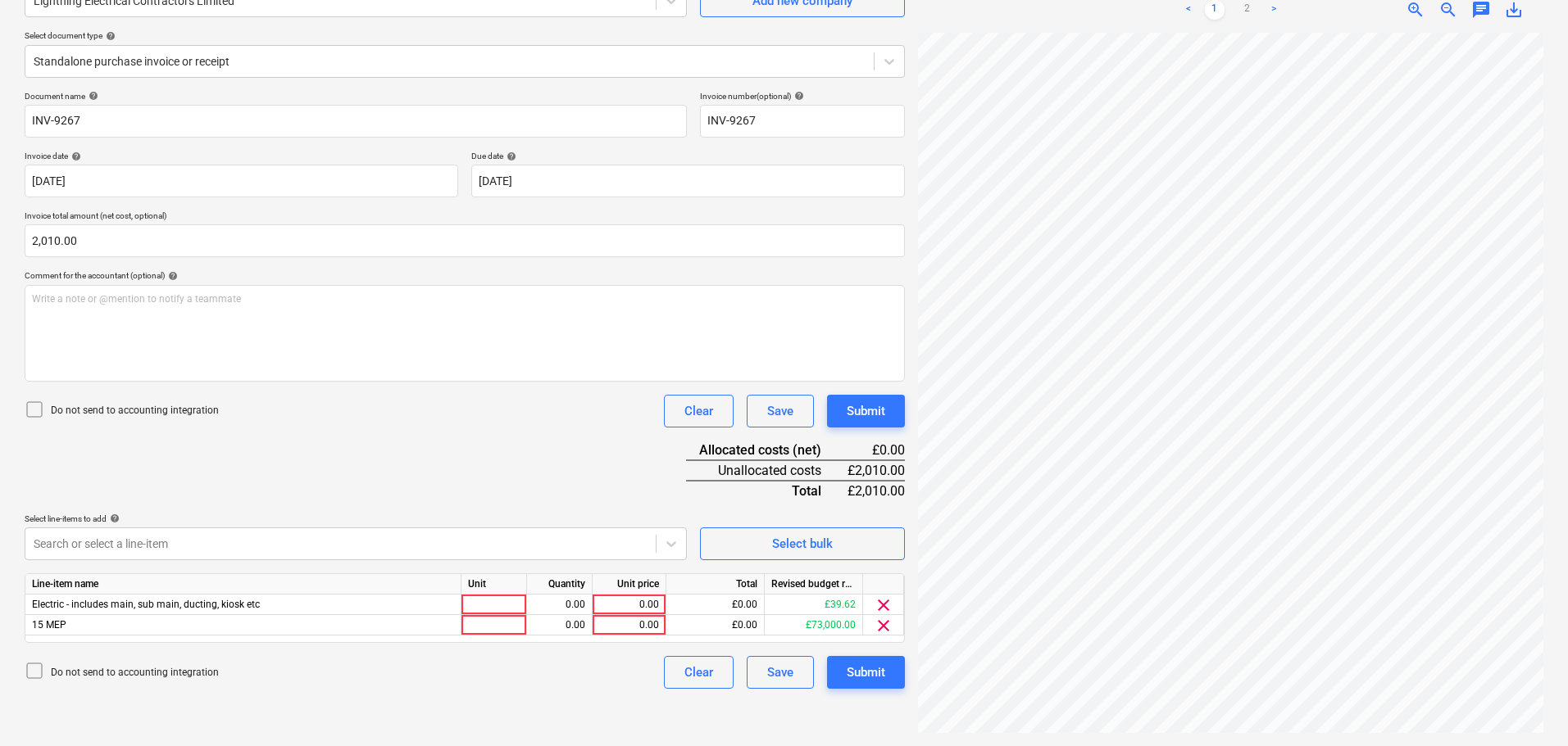
click at [537, 411] on div "Document name help INV-9267 Invoice number (optional) help INV-9267 Invoice dat…" at bounding box center [464, 390] width 880 height 599
click at [885, 606] on span "clear" at bounding box center [884, 605] width 20 height 20
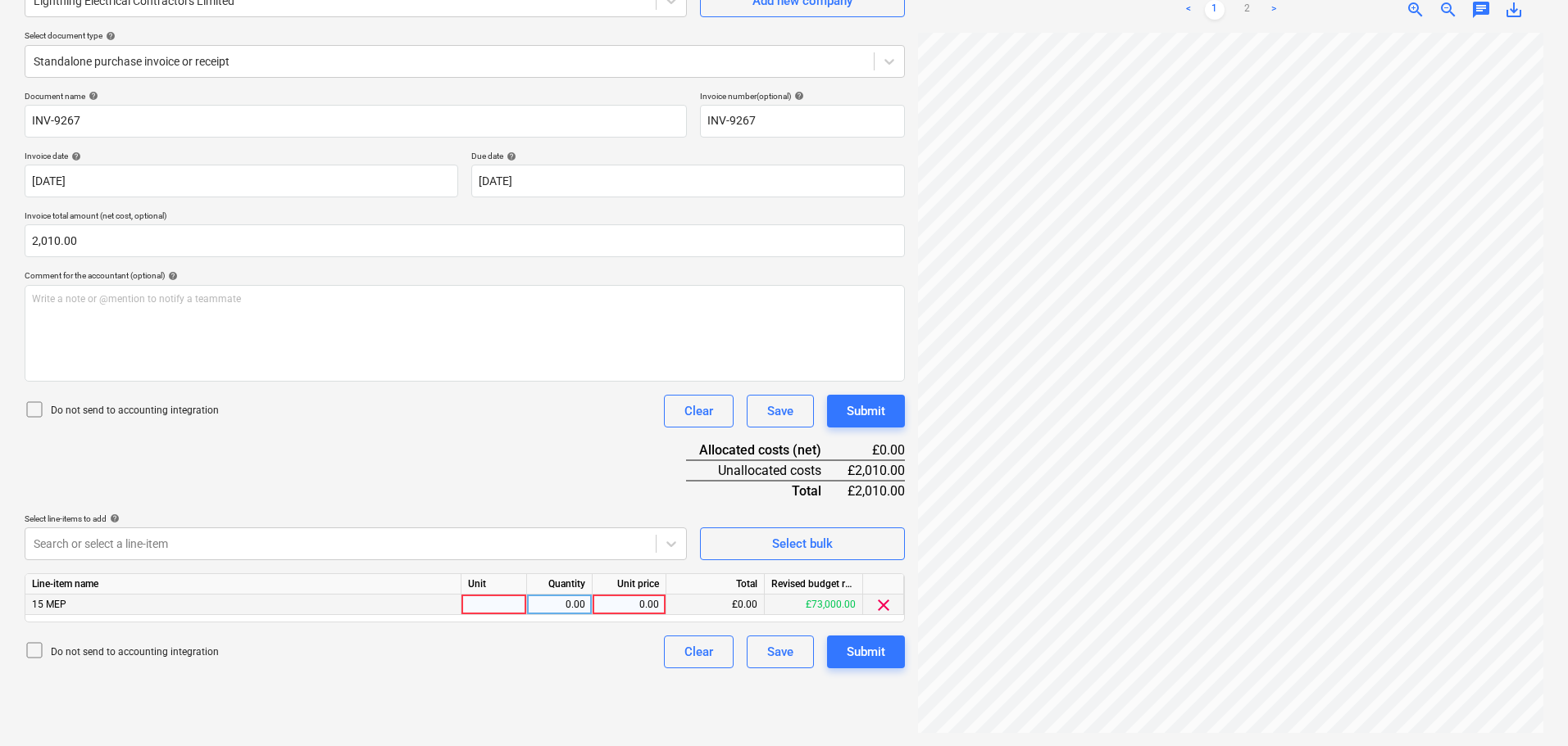
click at [502, 613] on div at bounding box center [494, 604] width 66 height 21
type input "item"
type input "2010"
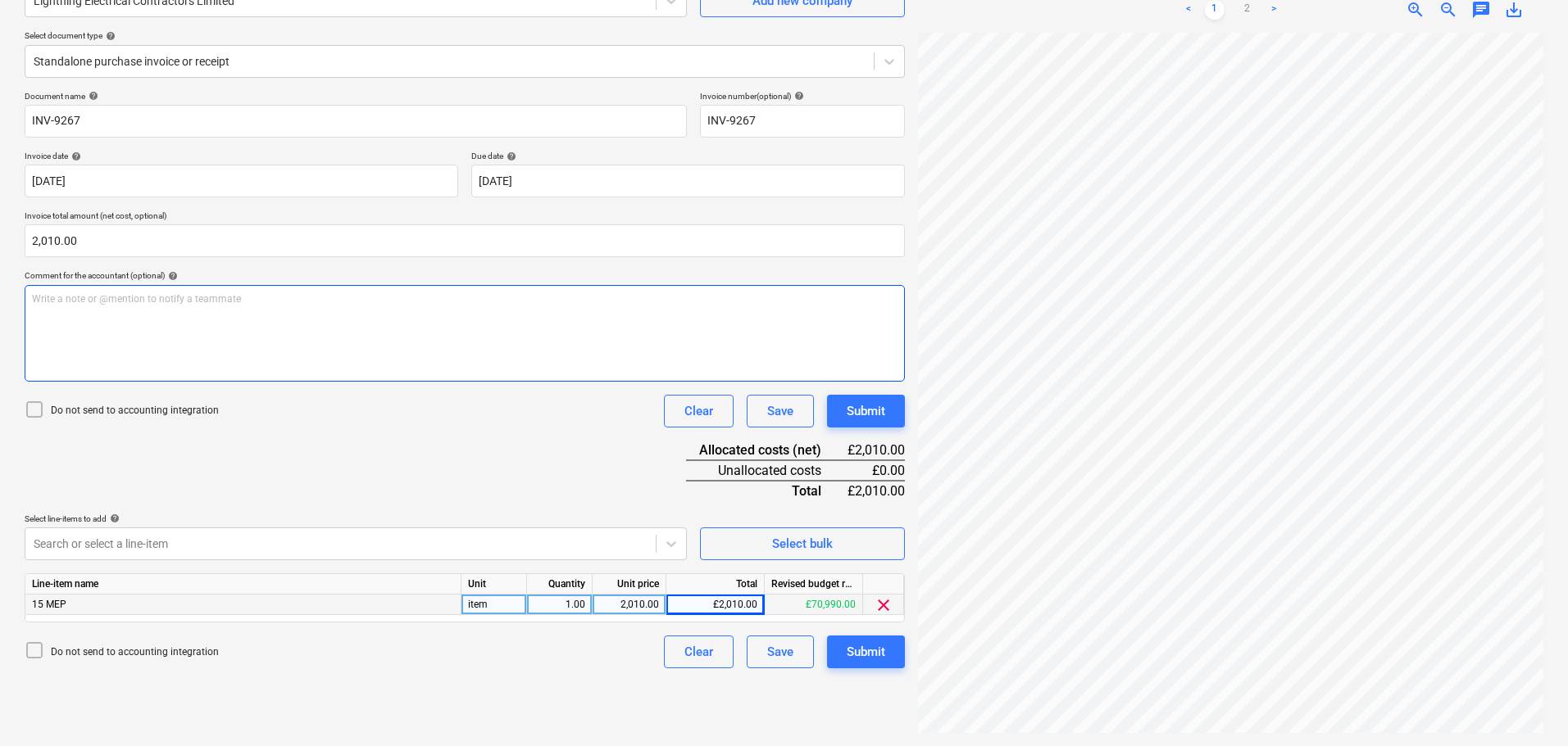
click at [249, 322] on div "Write a note or @mention to notify a teammate [PERSON_NAME]" at bounding box center [464, 333] width 880 height 96
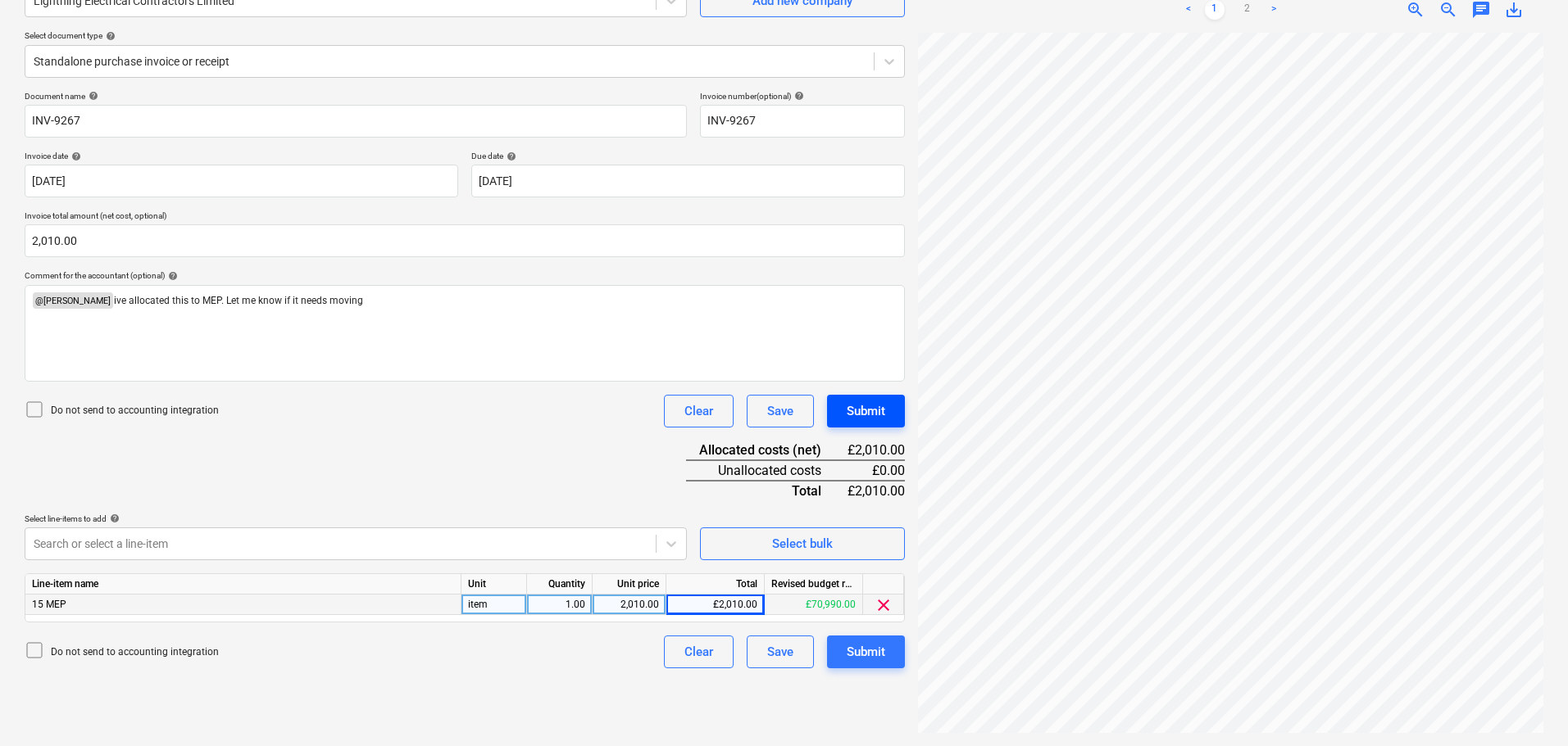
click at [870, 417] on div "Submit" at bounding box center [865, 412] width 38 height 22
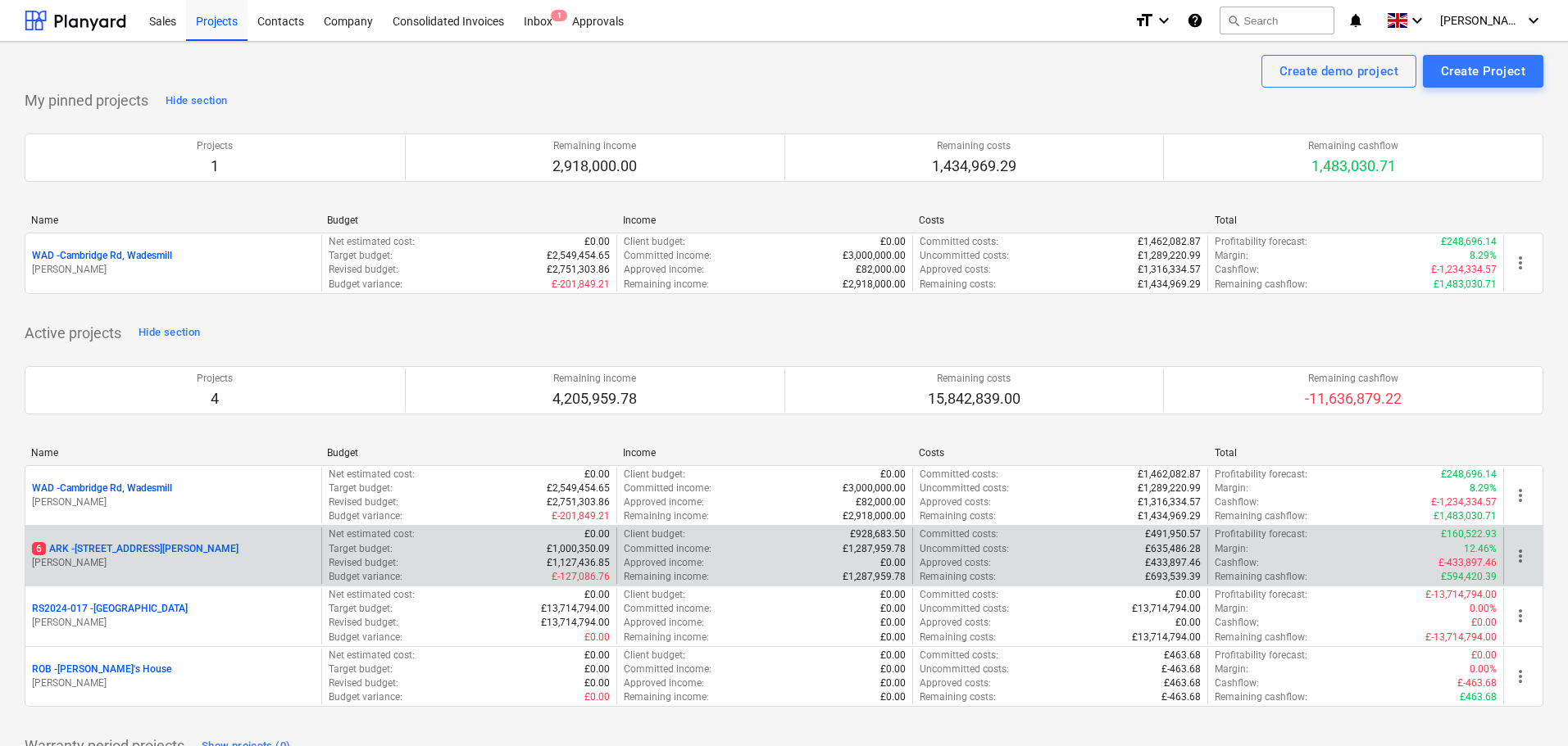
click at [126, 543] on p "6 ARK - 2 Galley Lane Arkley" at bounding box center [136, 549] width 206 height 14
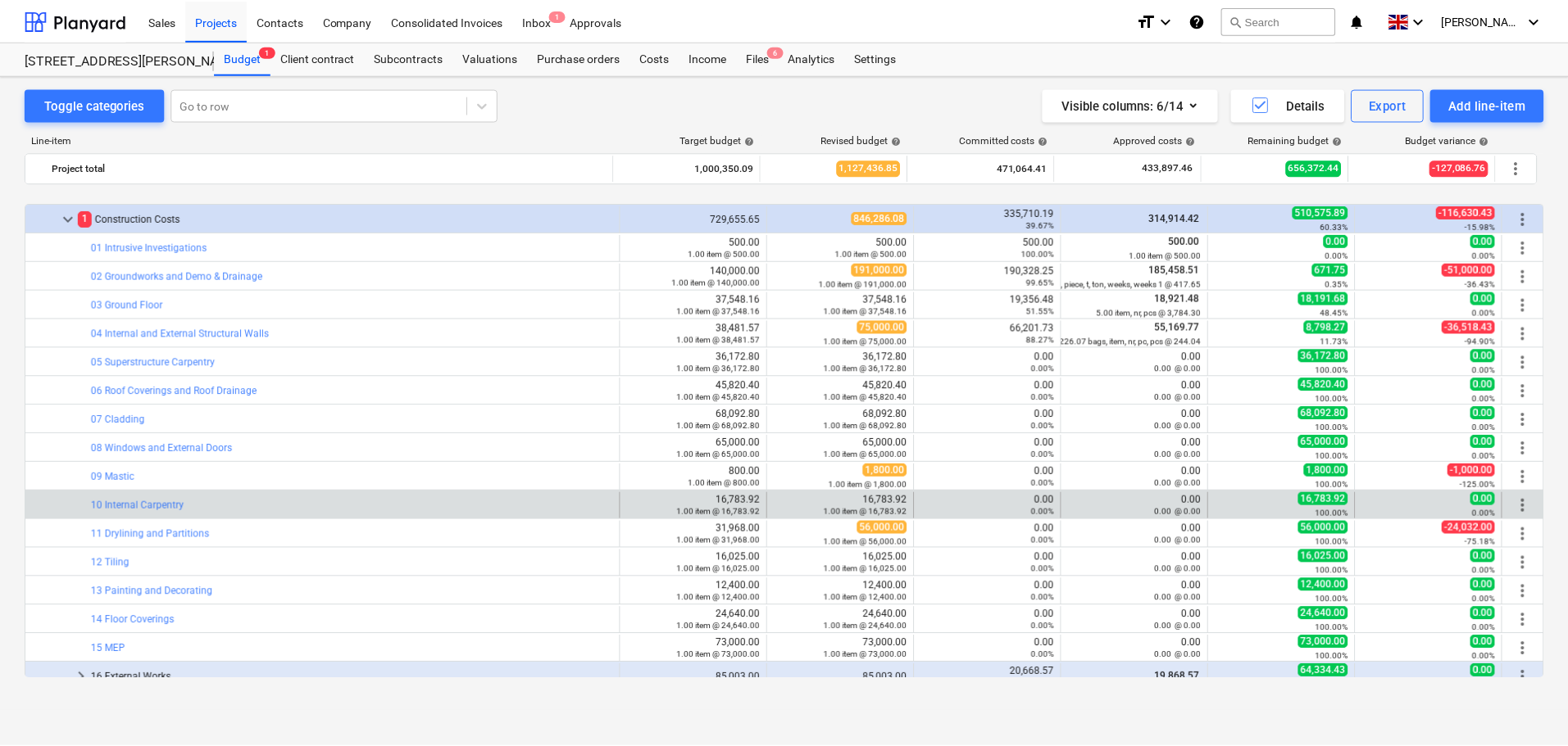
scroll to position [491, 0]
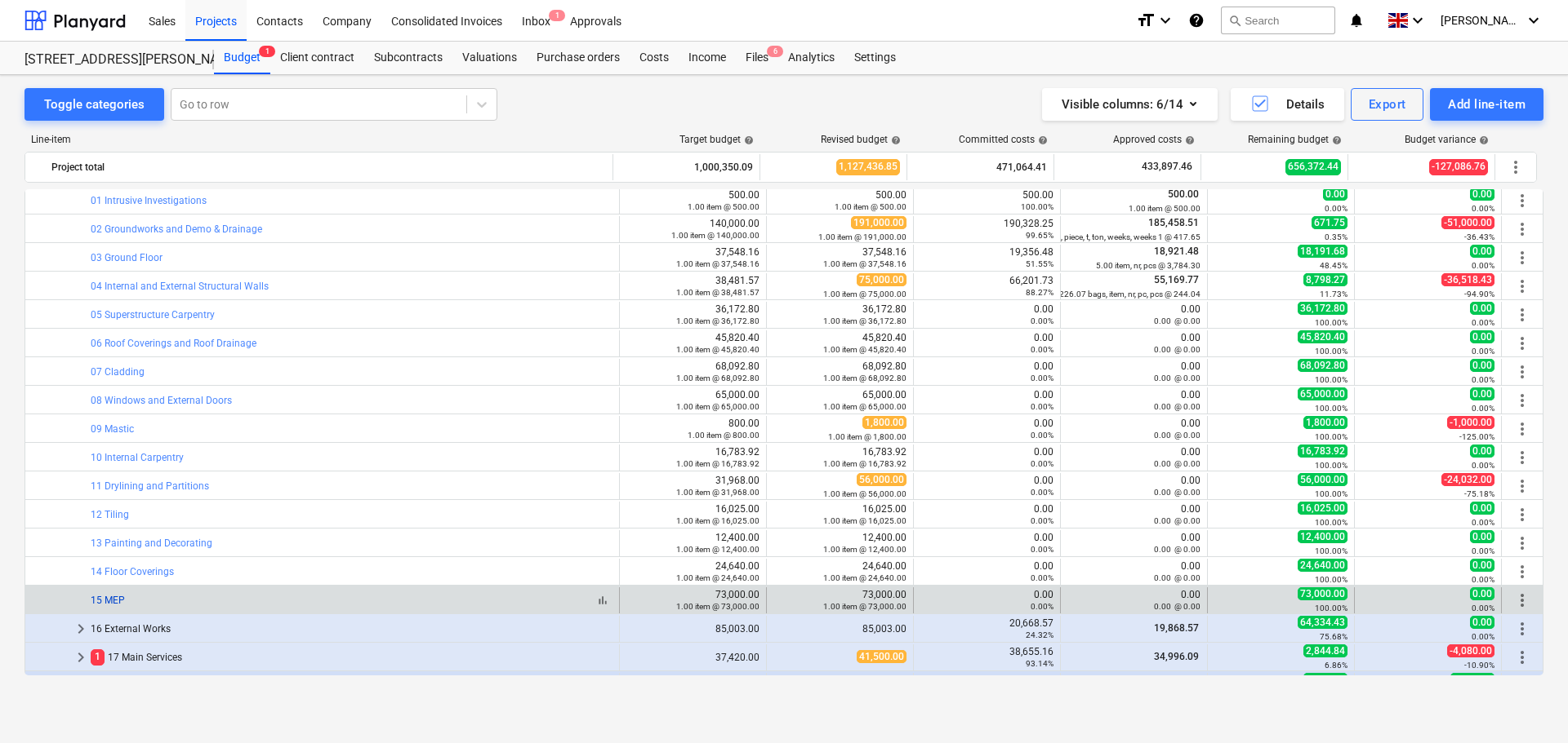
click at [105, 597] on link "15 MEP" at bounding box center [108, 601] width 34 height 12
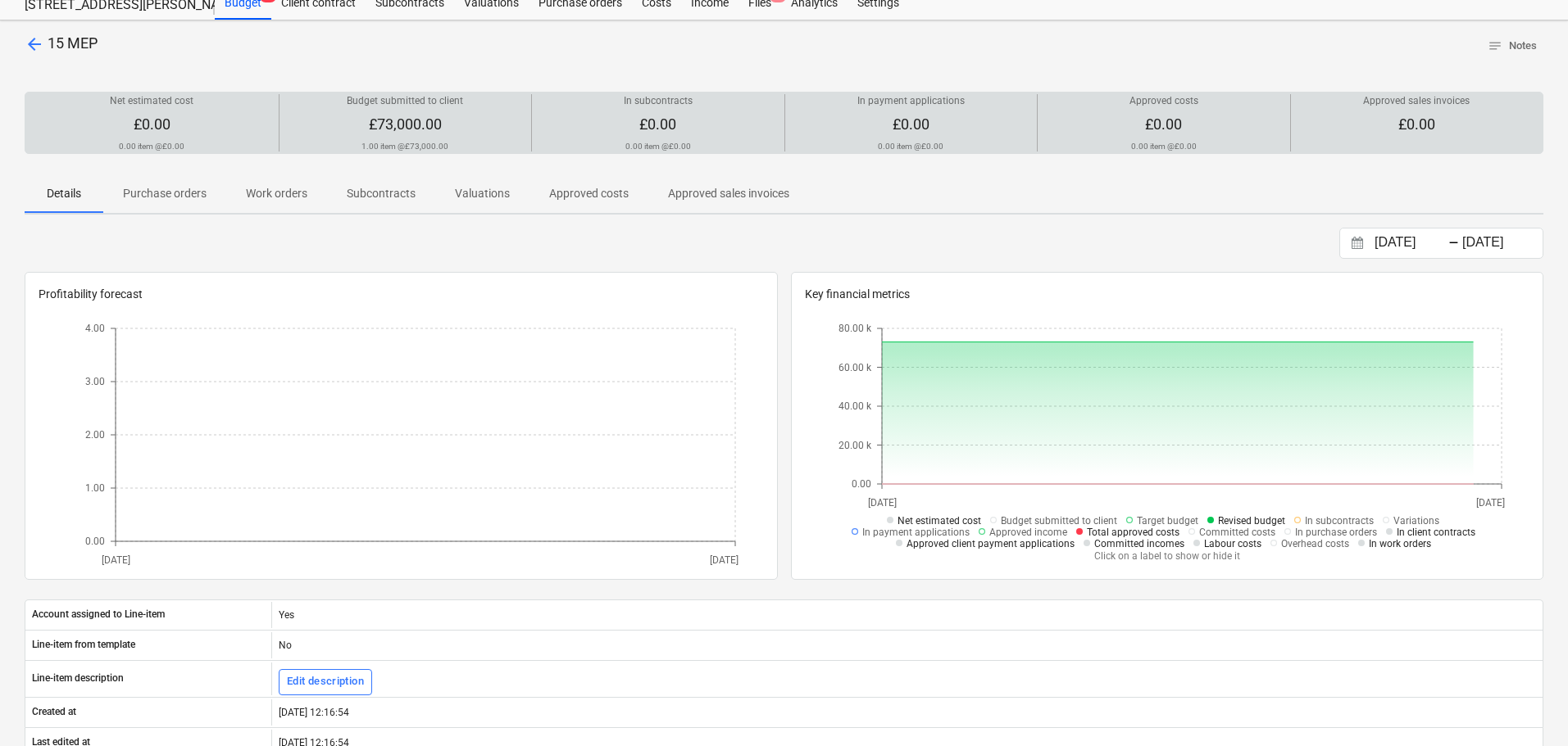
scroll to position [82, 0]
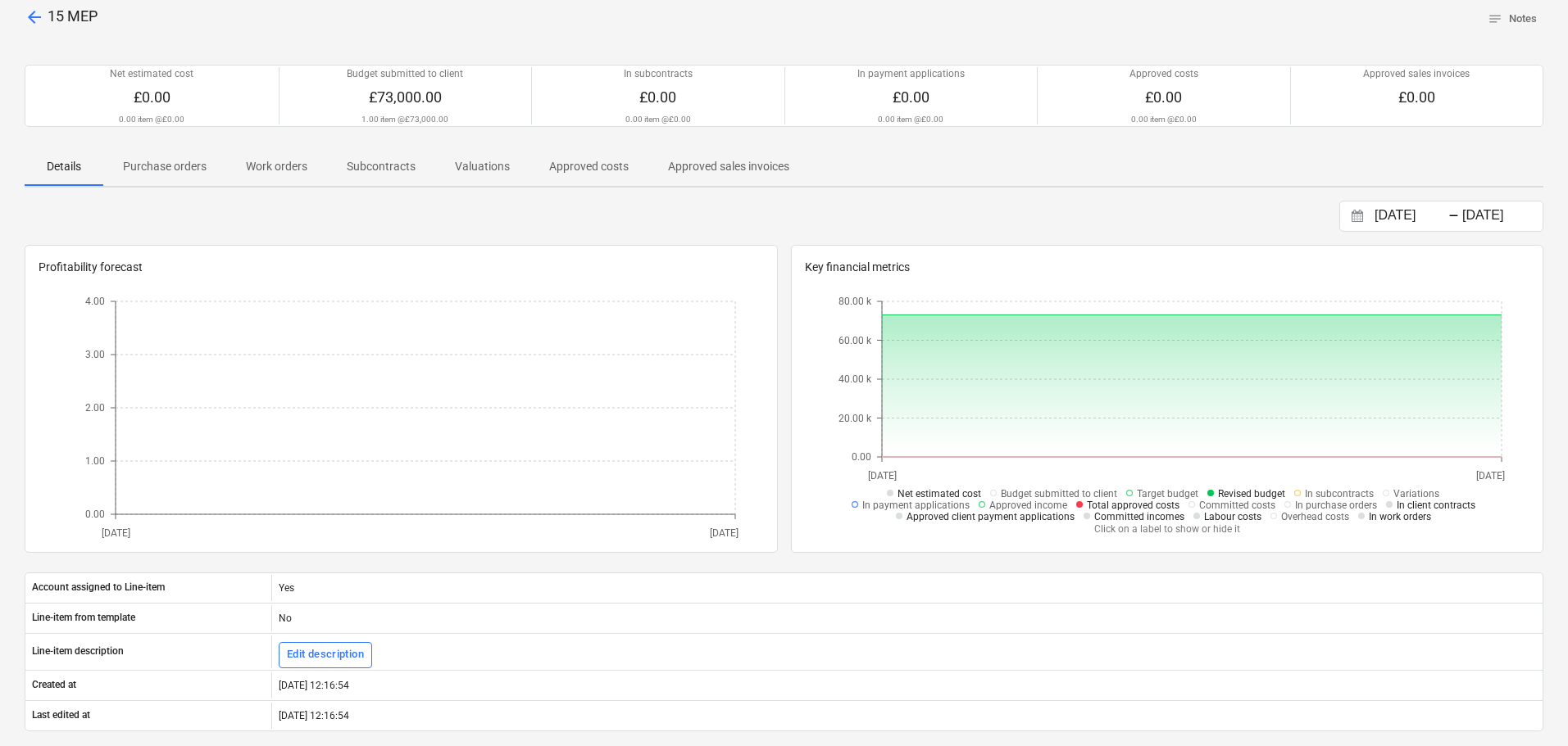
click at [34, 19] on span "arrow_back" at bounding box center [34, 18] width 20 height 20
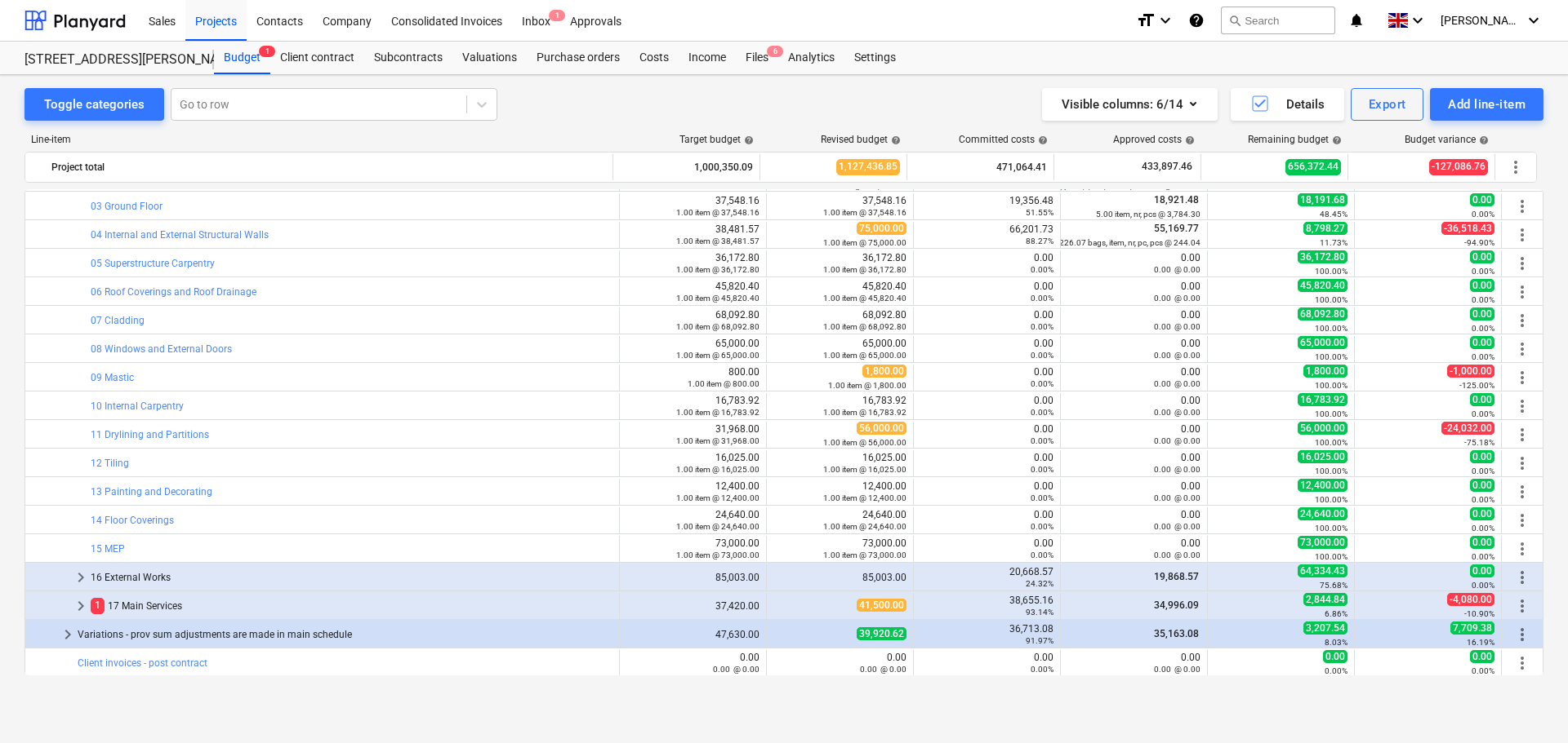
scroll to position [542, 0]
